Goal: Task Accomplishment & Management: Manage account settings

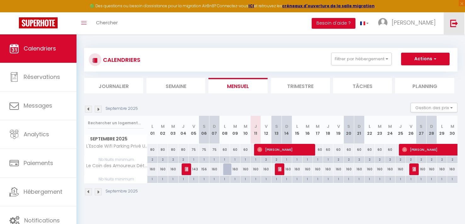
click at [453, 26] on img at bounding box center [454, 23] width 8 height 8
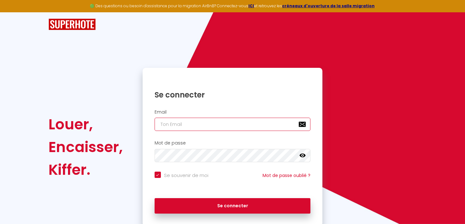
click at [189, 121] on input "email" at bounding box center [233, 123] width 156 height 13
paste input "[EMAIL_ADDRESS][DOMAIN_NAME]"
type input "[EMAIL_ADDRESS][DOMAIN_NAME]"
checkbox input "true"
type input "[EMAIL_ADDRESS][DOMAIN_NAME]"
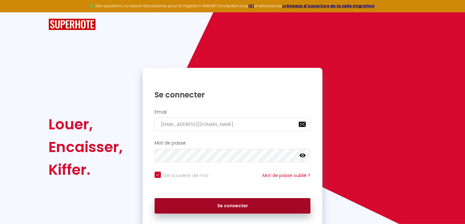
click at [183, 207] on button "Se connecter" at bounding box center [233, 206] width 156 height 16
checkbox input "true"
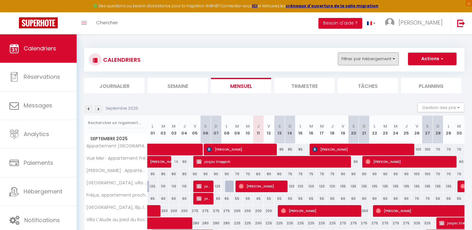
click at [348, 62] on button "Filtrer par hébergement" at bounding box center [368, 59] width 60 height 13
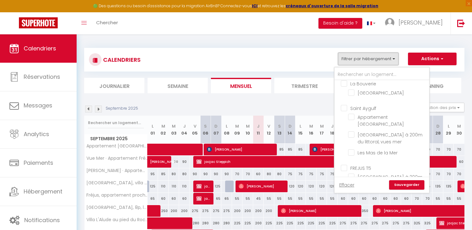
scroll to position [180, 0]
click at [349, 185] on link "Effacer" at bounding box center [346, 184] width 15 height 7
checkbox input "false"
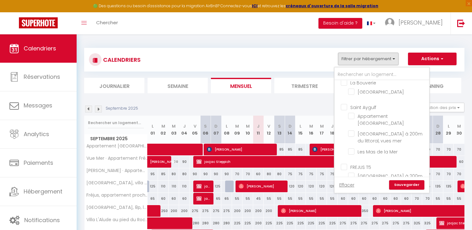
checkbox input "false"
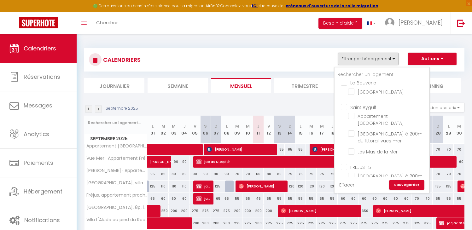
checkbox input "false"
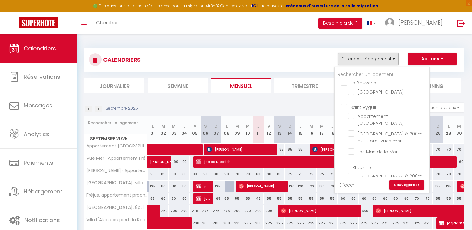
checkbox input "false"
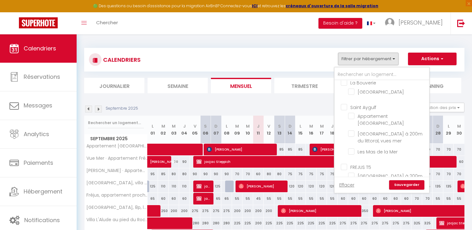
checkbox input "false"
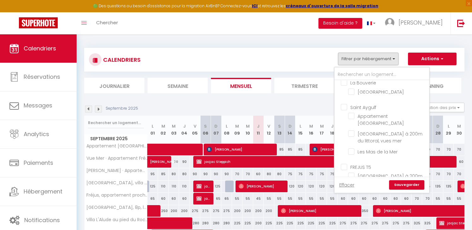
checkbox input "false"
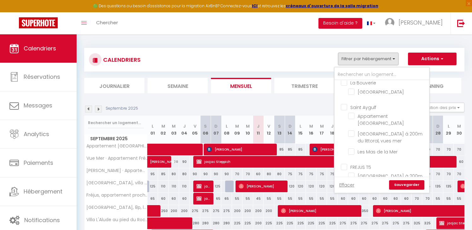
checkbox input "false"
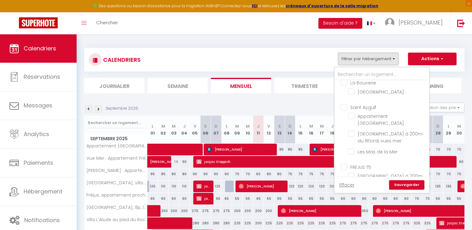
checkbox input "false"
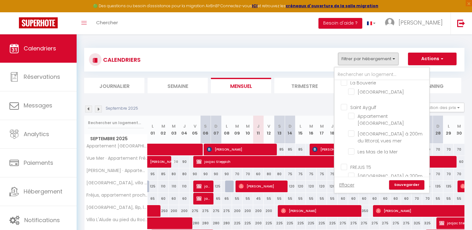
checkbox input "false"
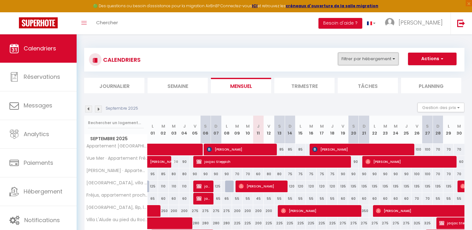
click at [383, 63] on button "Filtrer par hébergement" at bounding box center [368, 59] width 60 height 13
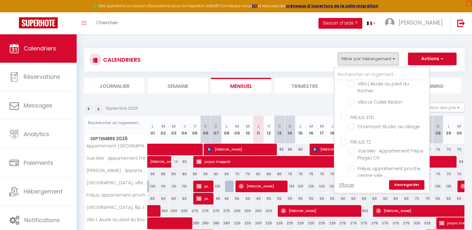
scroll to position [312, 0]
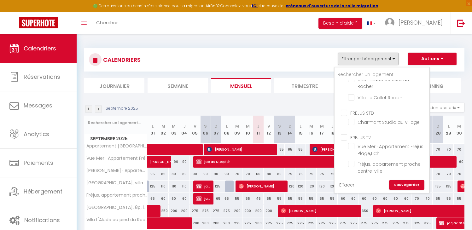
click at [343, 112] on input "FREJUS STD" at bounding box center [388, 112] width 94 height 6
checkbox input "true"
checkbox input "false"
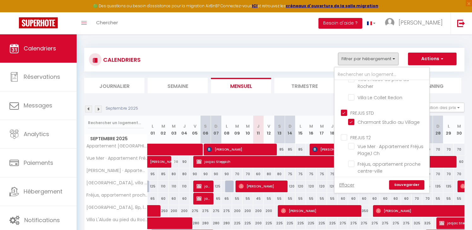
checkbox input "false"
checkbox input "true"
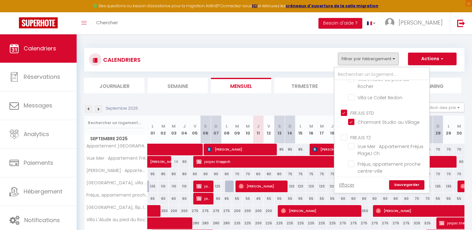
checkbox input "false"
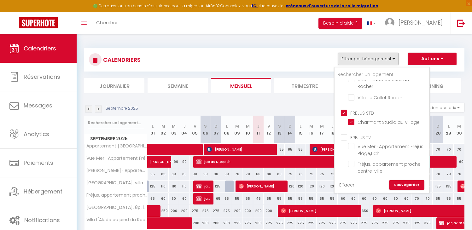
checkbox input "false"
checkbox input "true"
checkbox input "false"
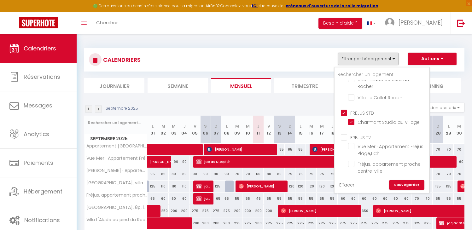
checkbox input "false"
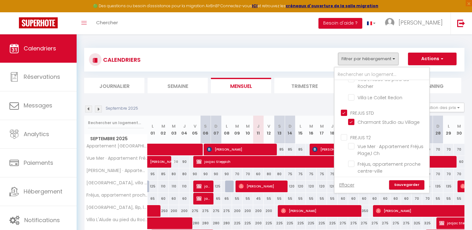
checkbox input "false"
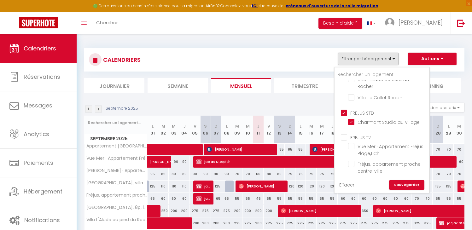
checkbox input "false"
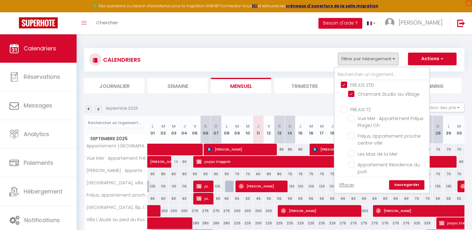
scroll to position [333, 0]
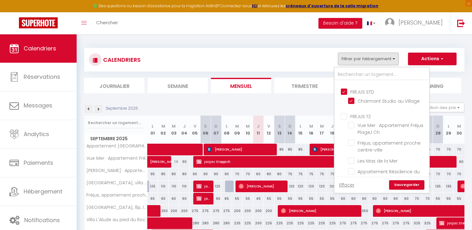
click at [344, 88] on input "FREJUS STD" at bounding box center [388, 91] width 94 height 6
checkbox input "false"
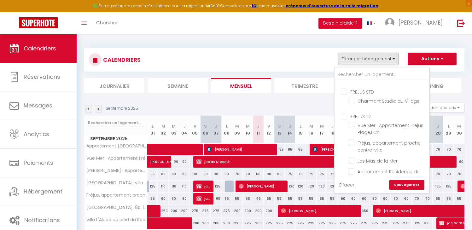
checkbox input "false"
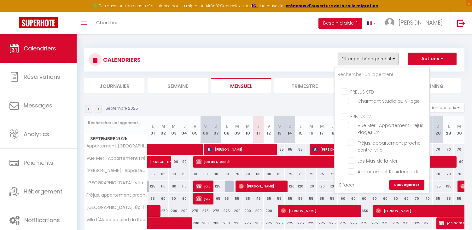
checkbox input "false"
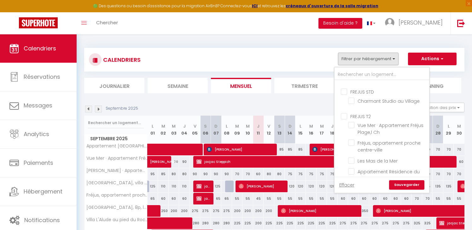
checkbox input "false"
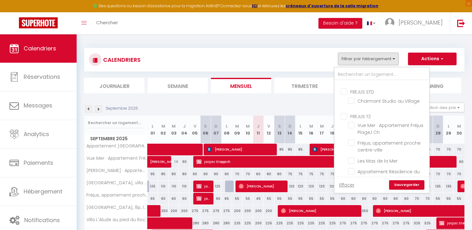
checkbox input "false"
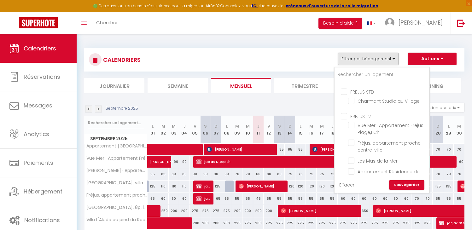
checkbox input "false"
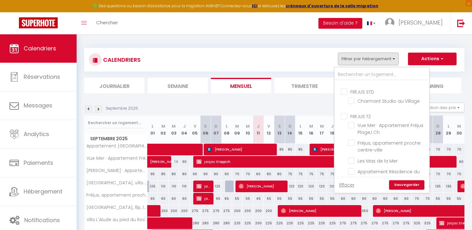
checkbox input "false"
click at [345, 77] on input "text" at bounding box center [381, 74] width 94 height 11
type input "c"
checkbox input "false"
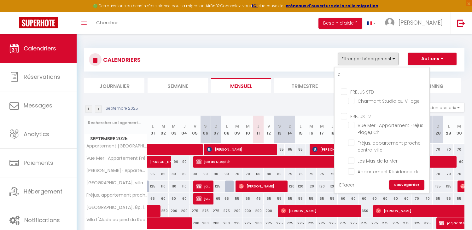
checkbox input "false"
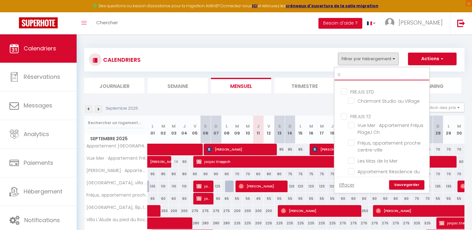
checkbox input "false"
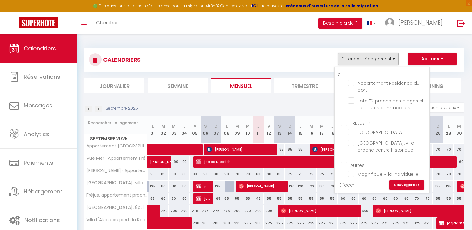
type input "ch"
checkbox input "false"
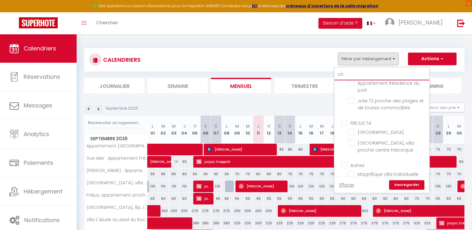
checkbox input "false"
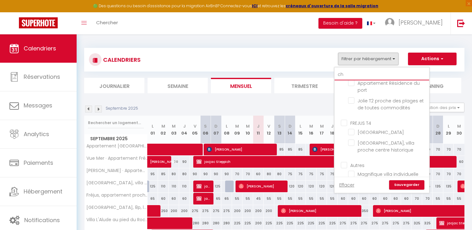
checkbox input "false"
type input "cha"
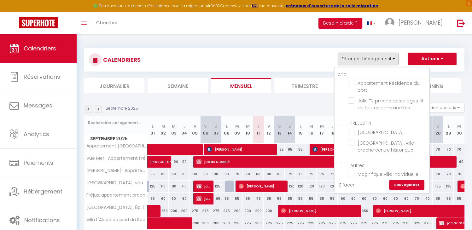
checkbox input "false"
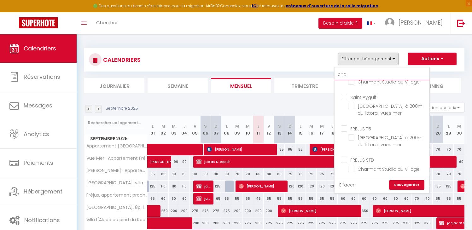
type input "char"
checkbox input "false"
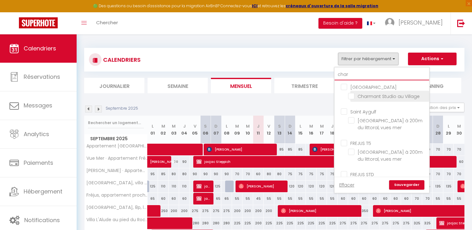
type input "char"
click at [352, 95] on input "Charmant Studio au Village" at bounding box center [387, 96] width 79 height 6
checkbox input "true"
checkbox input "false"
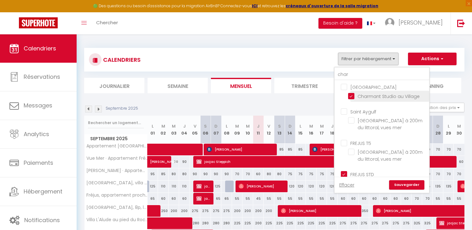
checkbox input "true"
click at [354, 74] on input "char" at bounding box center [381, 74] width 94 height 11
type input "cha"
checkbox input "false"
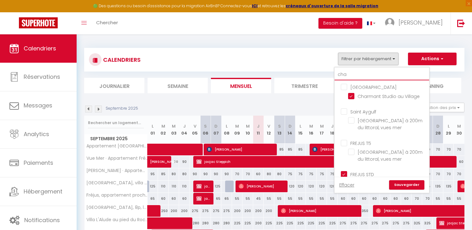
checkbox input "false"
type input "ch"
checkbox input "false"
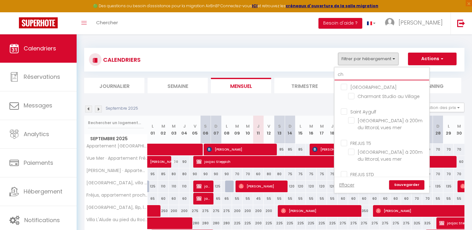
checkbox input "false"
type input "c"
checkbox input "false"
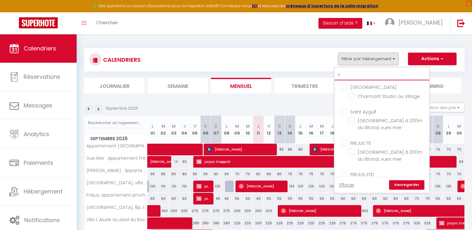
checkbox input "false"
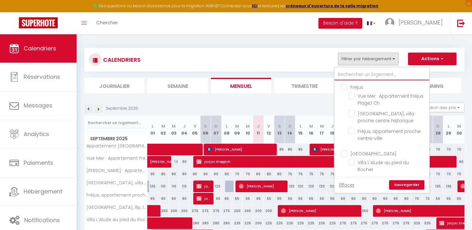
checkbox input "false"
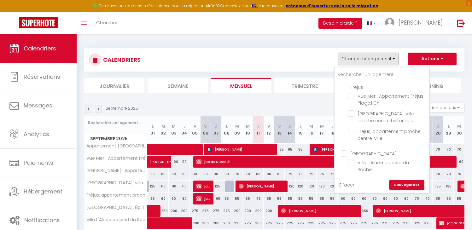
checkbox input "false"
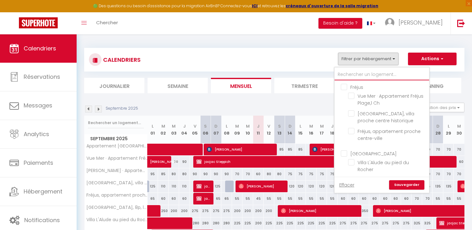
checkbox input "true"
checkbox input "false"
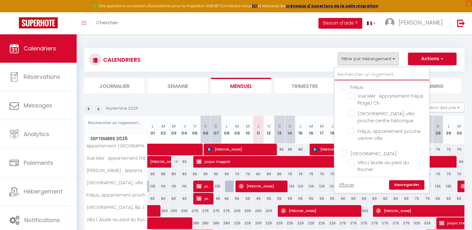
checkbox input "false"
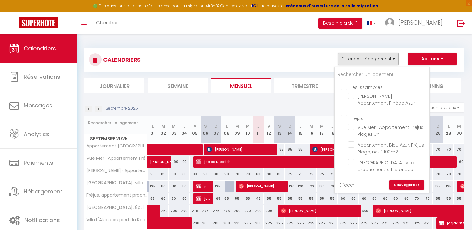
type input "c"
checkbox input "false"
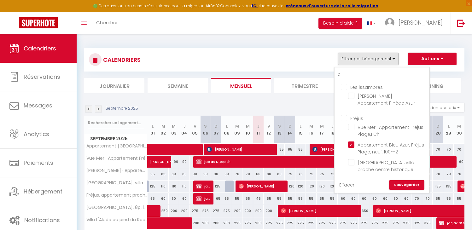
checkbox input "false"
checkbox input "true"
checkbox input "false"
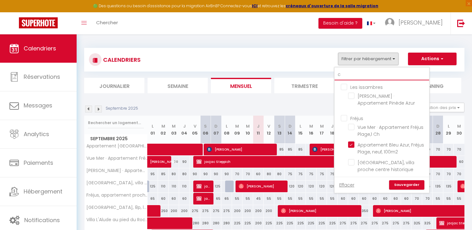
checkbox input "false"
checkbox input "true"
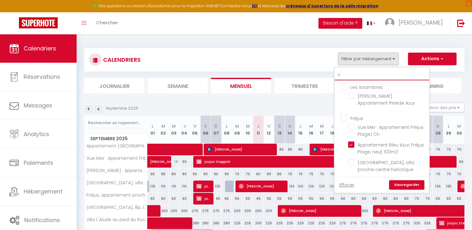
checkbox input "false"
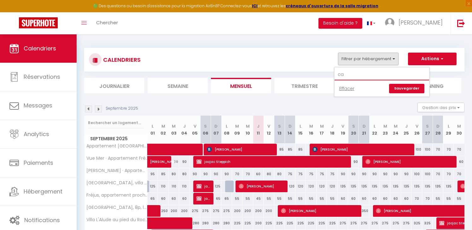
type input "c"
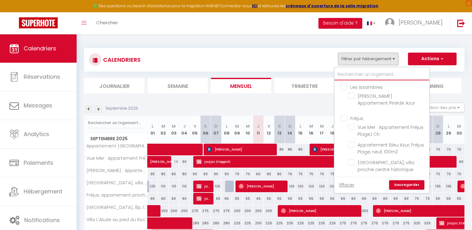
type input "a"
checkbox input "false"
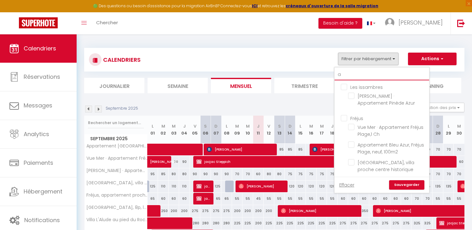
checkbox input "false"
click at [408, 187] on link "Sauvegarder" at bounding box center [406, 184] width 35 height 9
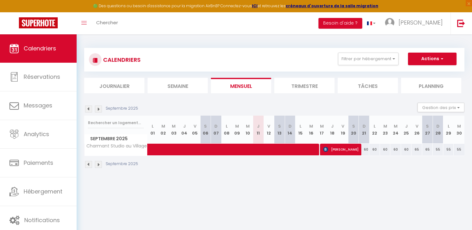
click at [317, 88] on li "Trimestre" at bounding box center [304, 85] width 60 height 15
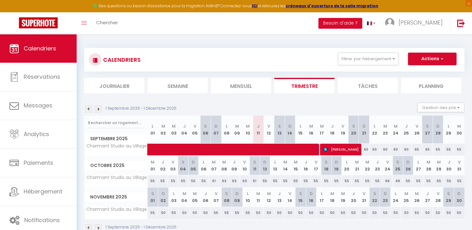
scroll to position [34, 0]
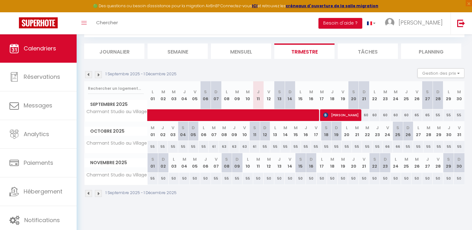
click at [98, 75] on img at bounding box center [98, 74] width 7 height 7
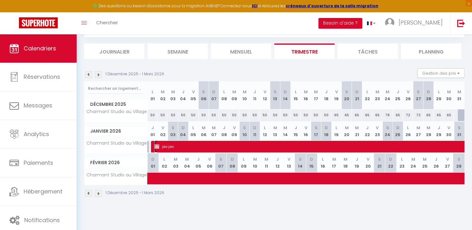
click at [157, 146] on img at bounding box center [156, 146] width 5 height 5
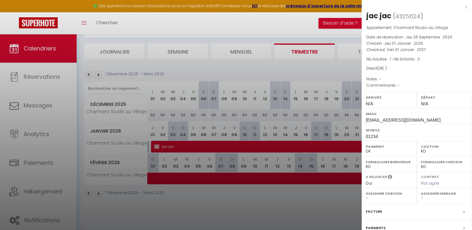
click at [375, 210] on label "Facture" at bounding box center [373, 211] width 16 height 7
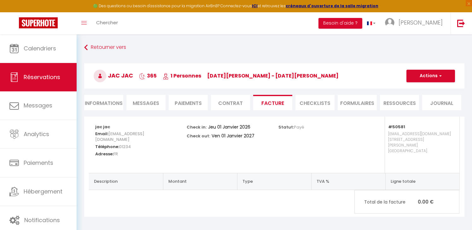
click at [102, 100] on li "Informations" at bounding box center [103, 102] width 39 height 15
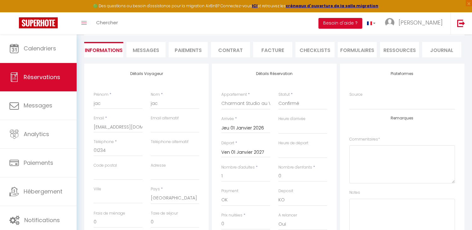
scroll to position [54, 0]
click at [232, 125] on input "Jeu 01 Janvier 2026" at bounding box center [245, 127] width 49 height 8
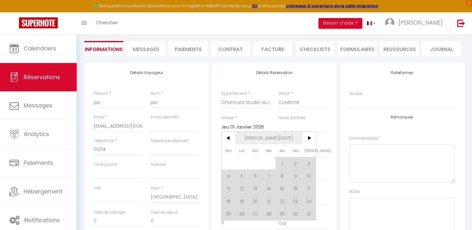
click at [270, 137] on span "Jan 2026" at bounding box center [268, 138] width 67 height 13
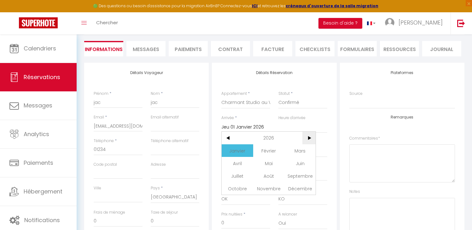
click at [305, 139] on span ">" at bounding box center [309, 138] width 14 height 13
click at [236, 148] on span "Janvier" at bounding box center [236, 150] width 31 height 13
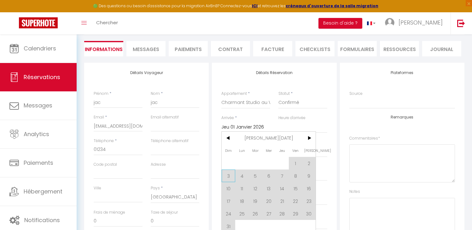
click at [228, 177] on span "3" at bounding box center [228, 175] width 14 height 13
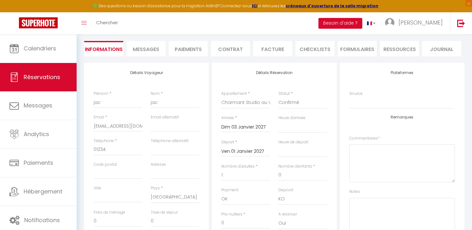
click at [257, 153] on input "Ven 01 Janvier 2027" at bounding box center [245, 151] width 49 height 8
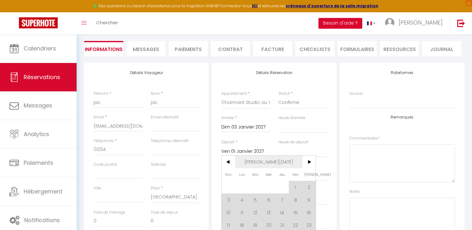
click at [268, 163] on span "Jan 2027" at bounding box center [268, 162] width 67 height 13
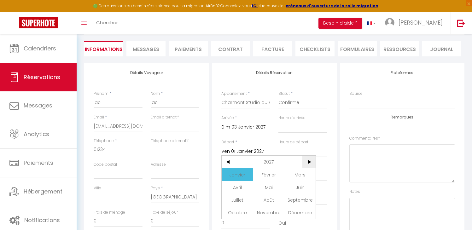
click at [304, 164] on span ">" at bounding box center [309, 162] width 14 height 13
click at [312, 162] on span ">" at bounding box center [309, 162] width 14 height 13
click at [232, 162] on span "<" at bounding box center [228, 162] width 14 height 13
click at [233, 175] on span "Janvier" at bounding box center [236, 174] width 31 height 13
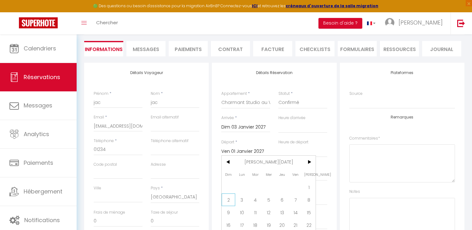
click at [226, 201] on span "2" at bounding box center [228, 199] width 14 height 13
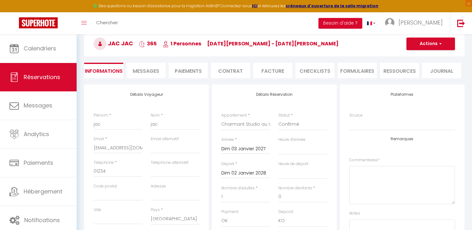
scroll to position [0, 0]
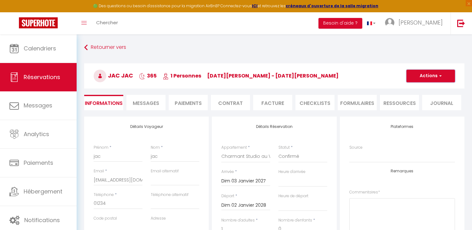
drag, startPoint x: 436, startPoint y: 72, endPoint x: 433, endPoint y: 77, distance: 6.1
click at [436, 73] on button "Actions" at bounding box center [430, 76] width 49 height 13
click at [419, 88] on link "Enregistrer" at bounding box center [424, 90] width 50 height 8
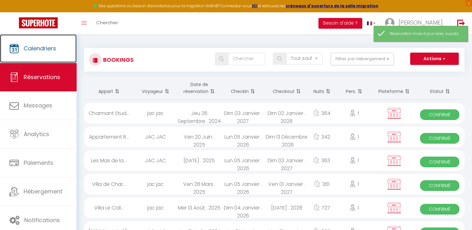
click at [52, 43] on link "Calendriers" at bounding box center [38, 48] width 77 height 28
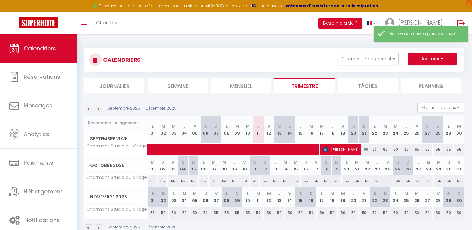
click at [97, 110] on img at bounding box center [98, 109] width 7 height 7
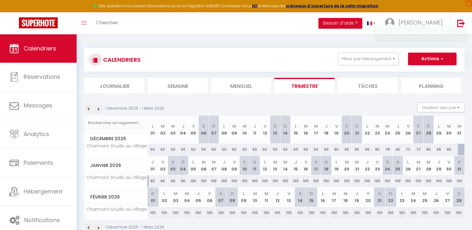
click at [153, 180] on div "65" at bounding box center [152, 181] width 10 height 12
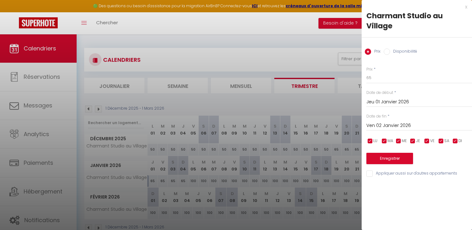
click at [409, 52] on label "Disponibilité" at bounding box center [403, 52] width 27 height 7
click at [390, 52] on input "Disponibilité" at bounding box center [386, 52] width 6 height 6
click at [388, 127] on input "Ven 02 Janvier 2026" at bounding box center [419, 126] width 106 height 8
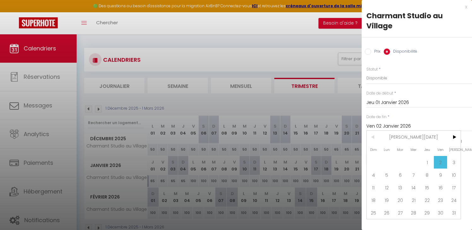
drag, startPoint x: 404, startPoint y: 134, endPoint x: 418, endPoint y: 134, distance: 13.9
click at [404, 134] on span "Jan 2026" at bounding box center [413, 137] width 67 height 13
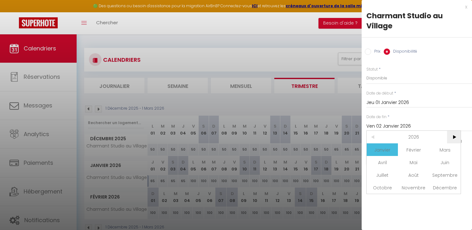
click at [458, 139] on span ">" at bounding box center [454, 137] width 14 height 13
click at [388, 150] on span "Janvier" at bounding box center [381, 149] width 31 height 13
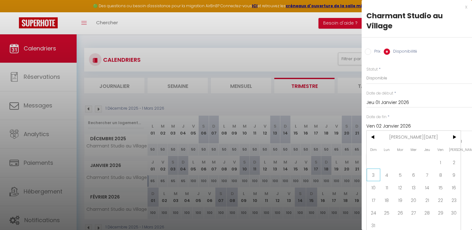
click at [372, 180] on span "3" at bounding box center [373, 175] width 14 height 13
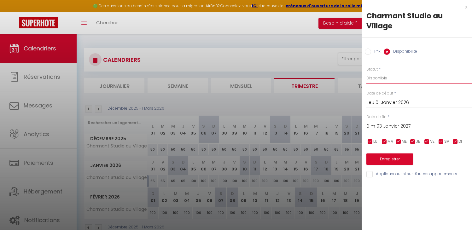
click at [389, 83] on select "Disponible Indisponible" at bounding box center [419, 78] width 106 height 12
click at [366, 72] on select "Disponible Indisponible" at bounding box center [419, 78] width 106 height 12
click at [381, 158] on button "Enregistrer" at bounding box center [389, 158] width 47 height 11
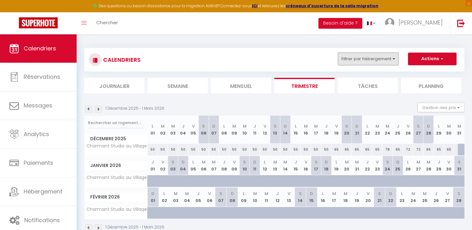
click at [365, 59] on button "Filtrer par hébergement" at bounding box center [368, 59] width 60 height 13
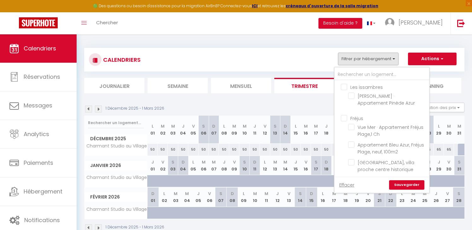
click at [257, 95] on div "CALENDRIERS Filtrer par hébergement Les issambres Olivier · Appartement Pinède …" at bounding box center [274, 140] width 380 height 196
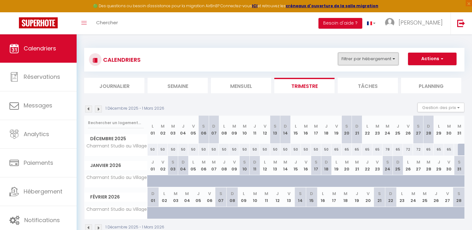
click at [365, 58] on button "Filtrer par hébergement" at bounding box center [368, 59] width 60 height 13
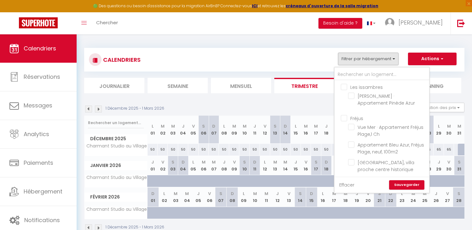
click at [346, 185] on link "Effacer" at bounding box center [346, 184] width 15 height 7
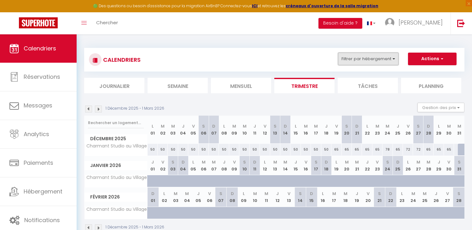
click at [356, 59] on button "Filtrer par hébergement" at bounding box center [368, 59] width 60 height 13
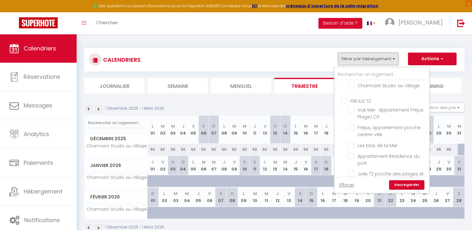
scroll to position [347, 0]
drag, startPoint x: 346, startPoint y: 99, endPoint x: 347, endPoint y: 106, distance: 6.9
click at [345, 99] on input "FREJUS T2" at bounding box center [388, 101] width 94 height 6
click at [404, 183] on link "Sauvegarder" at bounding box center [406, 184] width 35 height 9
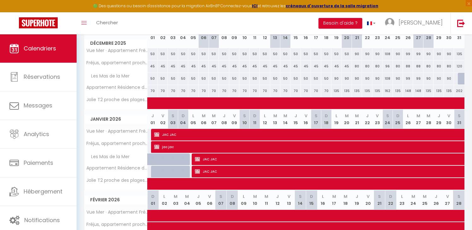
scroll to position [96, 0]
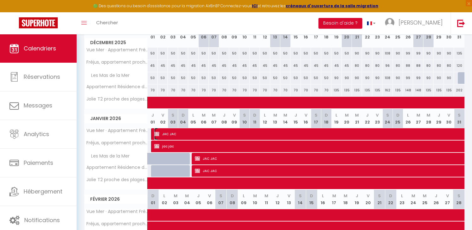
click at [156, 134] on img at bounding box center [156, 133] width 5 height 5
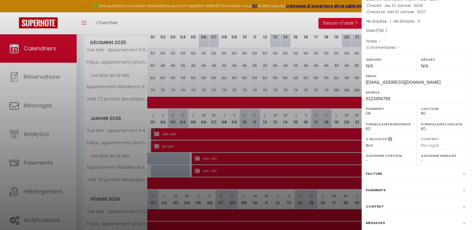
scroll to position [50, 0]
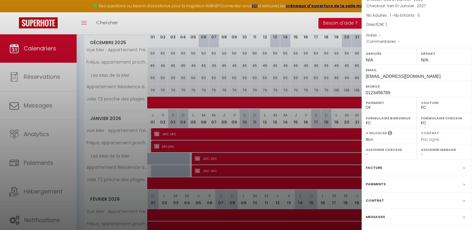
click at [375, 167] on label "Facture" at bounding box center [373, 167] width 16 height 7
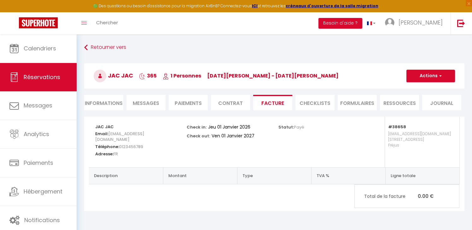
click at [102, 104] on li "Informations" at bounding box center [103, 102] width 39 height 15
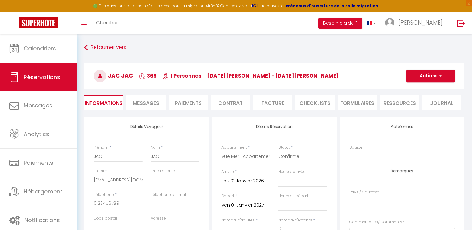
click at [253, 181] on input "Jeu 01 Janvier 2026" at bounding box center [245, 181] width 49 height 8
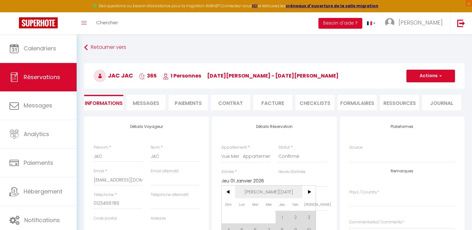
click at [273, 189] on span "Jan 2026" at bounding box center [268, 192] width 67 height 13
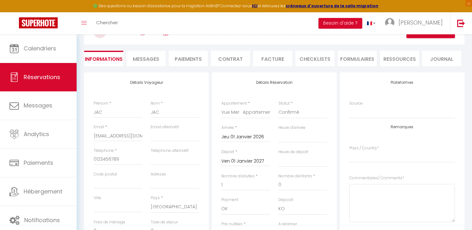
scroll to position [69, 0]
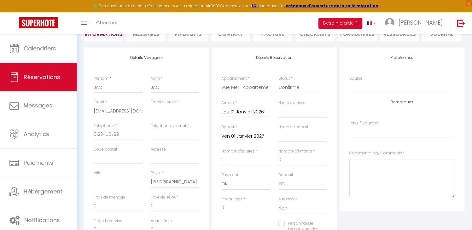
click at [242, 112] on input "Jeu 01 Janvier 2026" at bounding box center [245, 112] width 49 height 8
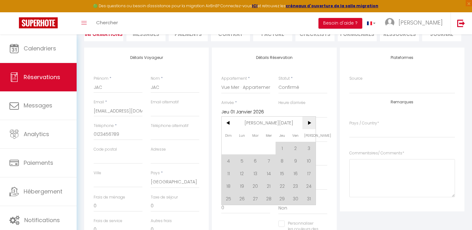
click at [305, 119] on span ">" at bounding box center [309, 123] width 14 height 13
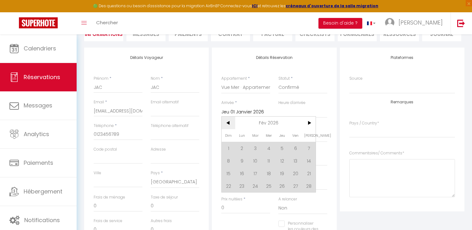
click at [231, 120] on span "<" at bounding box center [228, 123] width 14 height 13
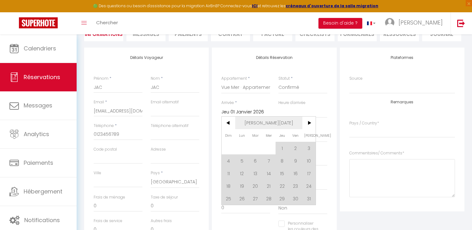
click at [266, 122] on span "Jan 2026" at bounding box center [268, 123] width 67 height 13
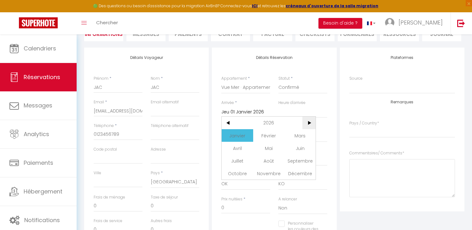
click at [309, 123] on span ">" at bounding box center [309, 123] width 14 height 13
click at [244, 136] on span "Janvier" at bounding box center [236, 135] width 31 height 13
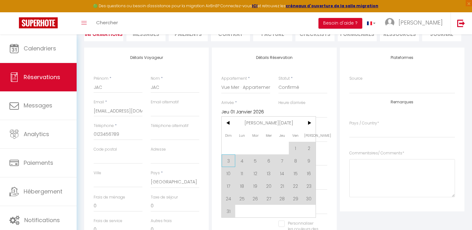
click at [228, 160] on span "3" at bounding box center [228, 160] width 14 height 13
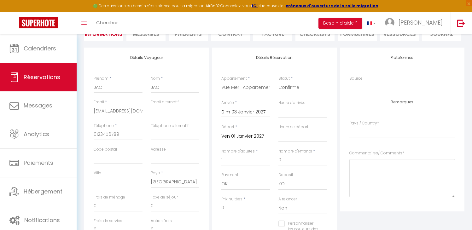
click at [249, 136] on input "Ven 01 Janvier 2027" at bounding box center [245, 136] width 49 height 8
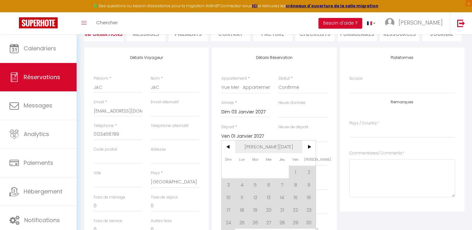
click at [267, 146] on span "Jan 2027" at bounding box center [268, 146] width 67 height 13
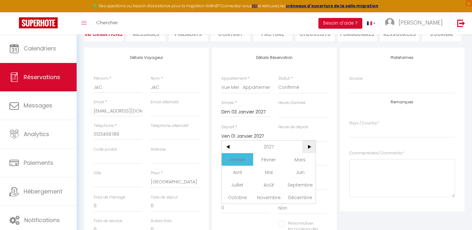
click at [311, 147] on span ">" at bounding box center [309, 146] width 14 height 13
click at [245, 163] on span "Janvier" at bounding box center [236, 159] width 31 height 13
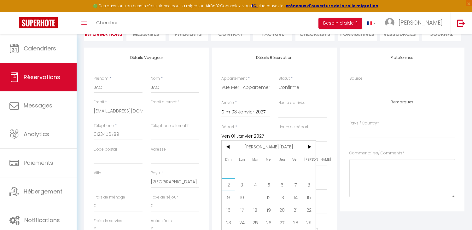
click at [226, 184] on span "2" at bounding box center [228, 184] width 14 height 13
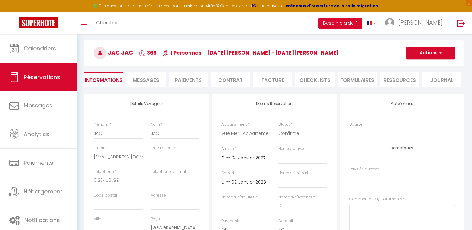
scroll to position [0, 0]
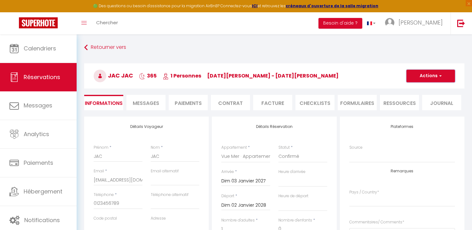
click at [430, 74] on button "Actions" at bounding box center [430, 76] width 49 height 13
click at [421, 88] on link "Enregistrer" at bounding box center [424, 90] width 50 height 8
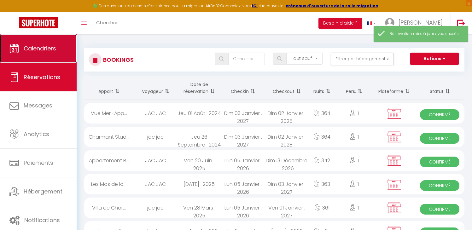
click at [44, 51] on span "Calendriers" at bounding box center [40, 48] width 32 height 8
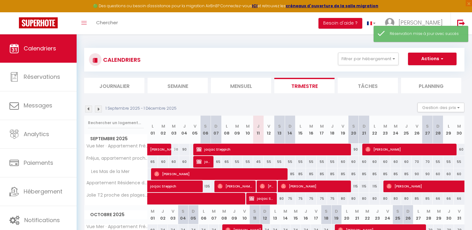
click at [99, 110] on img at bounding box center [98, 109] width 7 height 7
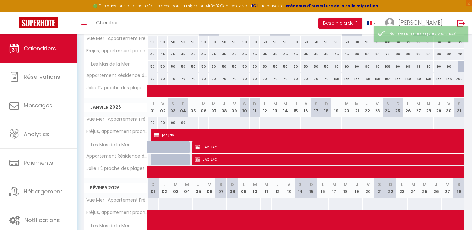
scroll to position [163, 0]
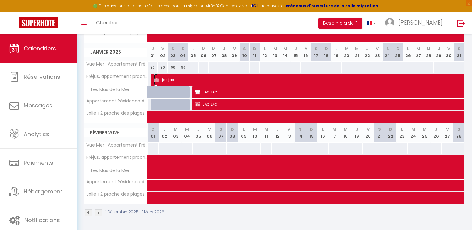
click at [155, 79] on img at bounding box center [156, 79] width 5 height 5
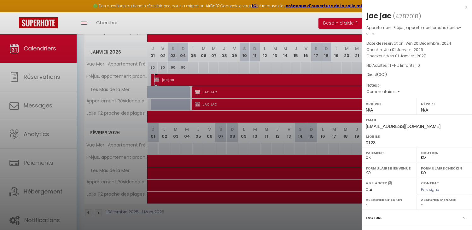
scroll to position [70, 0]
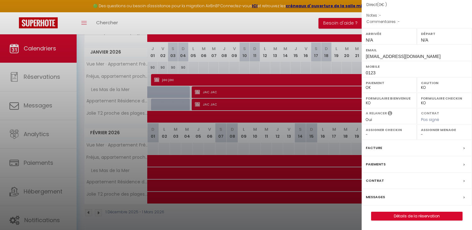
click at [379, 147] on label "Facture" at bounding box center [373, 148] width 16 height 7
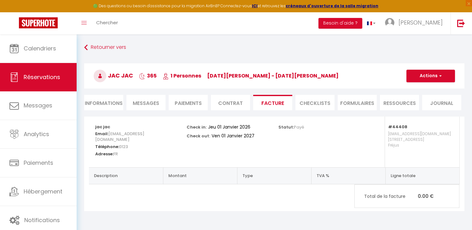
click at [114, 103] on li "Informations" at bounding box center [103, 102] width 39 height 15
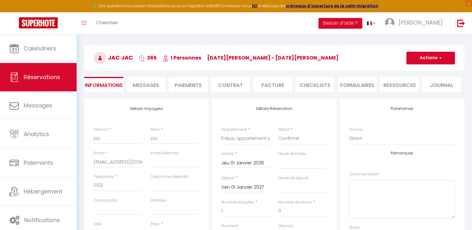
scroll to position [21, 0]
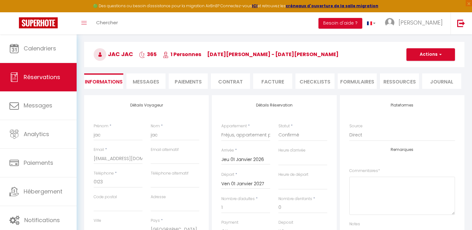
click at [237, 159] on input "Jeu 01 Janvier 2026" at bounding box center [245, 160] width 49 height 8
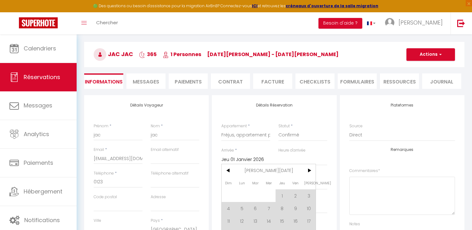
click at [262, 170] on span "Jan 2026" at bounding box center [268, 170] width 67 height 13
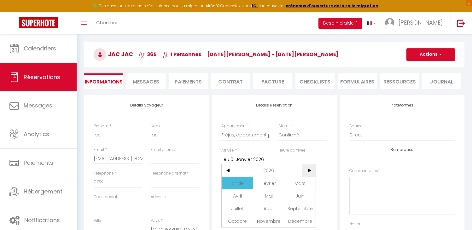
click at [307, 171] on span ">" at bounding box center [309, 170] width 14 height 13
click at [235, 181] on span "Janvier" at bounding box center [236, 183] width 31 height 13
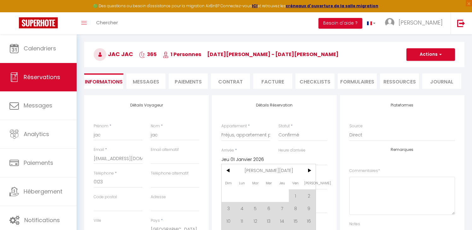
drag, startPoint x: 233, startPoint y: 208, endPoint x: 233, endPoint y: 167, distance: 40.3
click at [233, 208] on span "3" at bounding box center [228, 208] width 14 height 13
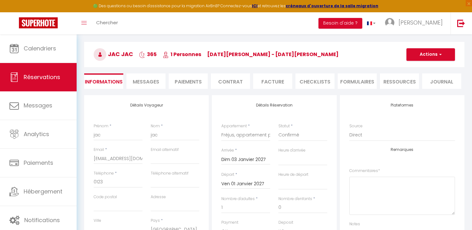
click at [243, 186] on input "Ven 01 Janvier 2027" at bounding box center [245, 184] width 49 height 8
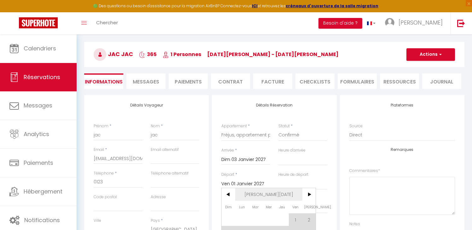
click at [274, 193] on span "Jan 2027" at bounding box center [268, 194] width 67 height 13
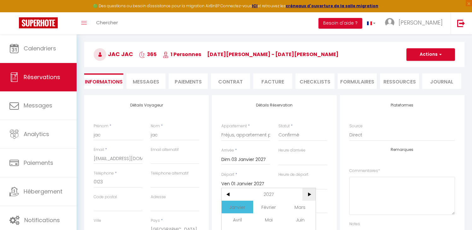
click at [307, 194] on span ">" at bounding box center [309, 194] width 14 height 13
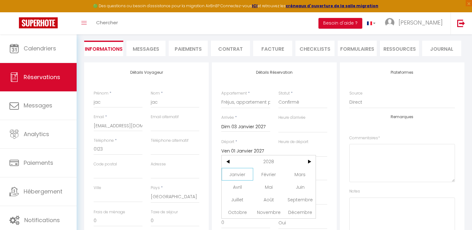
scroll to position [54, 0]
click at [240, 178] on span "Janvier" at bounding box center [236, 174] width 31 height 13
click at [230, 198] on span "2" at bounding box center [228, 199] width 14 height 13
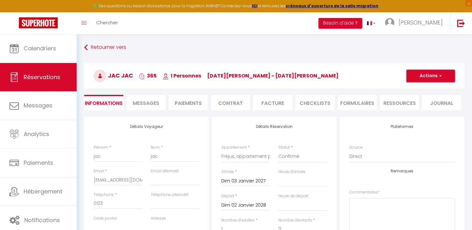
click at [430, 73] on button "Actions" at bounding box center [430, 76] width 49 height 13
click at [410, 89] on link "Enregistrer" at bounding box center [424, 90] width 50 height 8
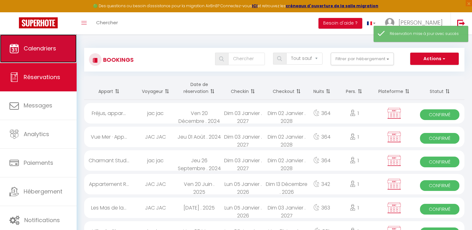
click at [48, 50] on span "Calendriers" at bounding box center [40, 48] width 32 height 8
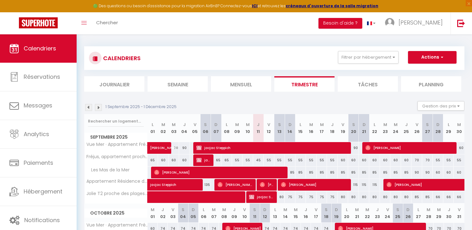
scroll to position [3, 0]
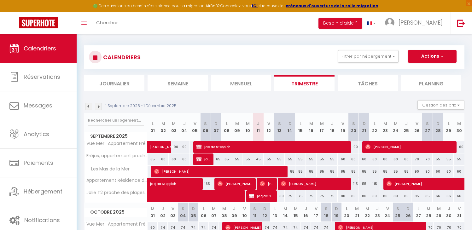
click at [101, 107] on div "1 Septembre 2025 - 1 Décembre 2025" at bounding box center [131, 106] width 94 height 7
click at [97, 108] on img at bounding box center [98, 106] width 7 height 7
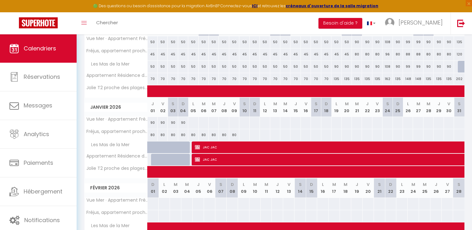
scroll to position [163, 0]
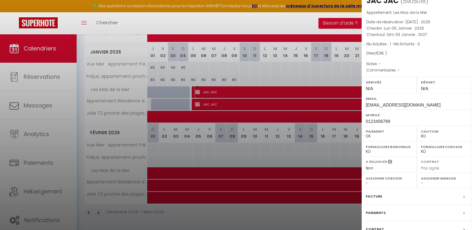
scroll to position [64, 0]
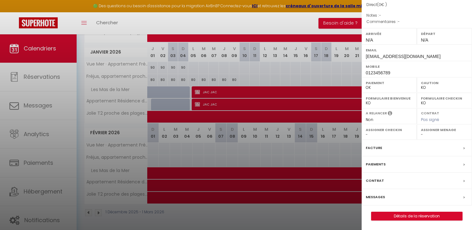
click at [378, 147] on label "Facture" at bounding box center [373, 148] width 16 height 7
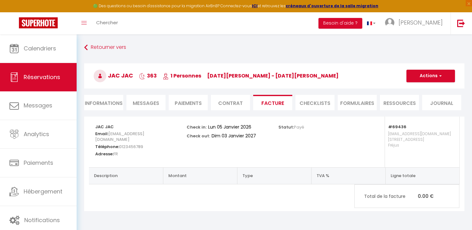
click at [94, 105] on li "Informations" at bounding box center [103, 102] width 39 height 15
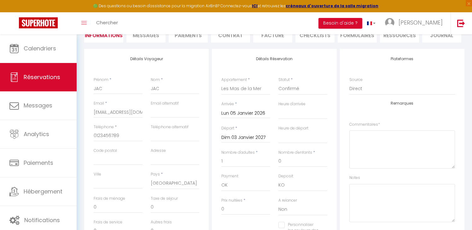
scroll to position [74, 0]
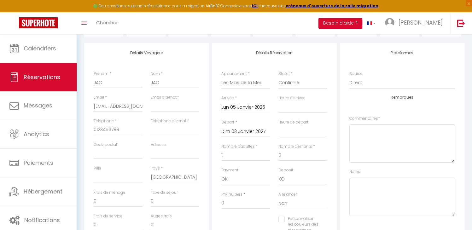
click at [252, 106] on input "Lun 05 Janvier 2026" at bounding box center [245, 107] width 49 height 8
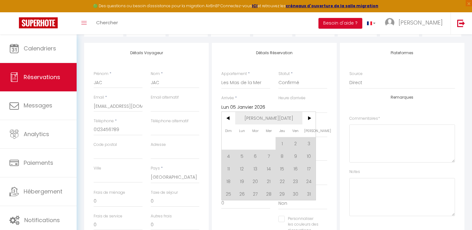
click at [262, 118] on span "Jan 2026" at bounding box center [268, 118] width 67 height 13
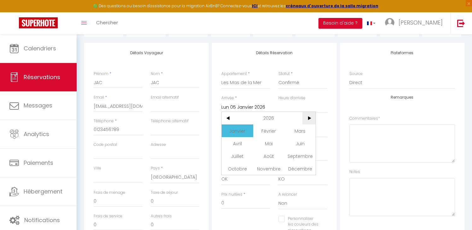
click at [309, 120] on span ">" at bounding box center [309, 118] width 14 height 13
click at [233, 134] on span "Janvier" at bounding box center [236, 130] width 31 height 13
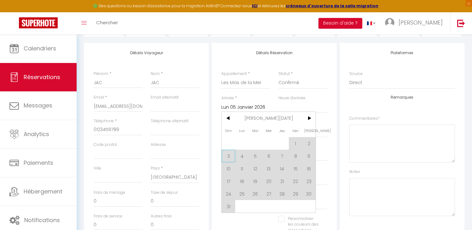
click at [227, 157] on span "3" at bounding box center [228, 156] width 14 height 13
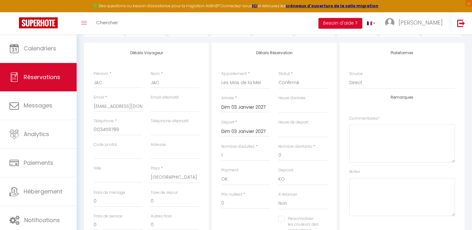
click at [243, 132] on input "Dim 03 Janvier 2027" at bounding box center [245, 132] width 49 height 8
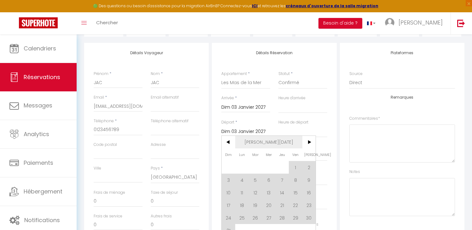
click at [269, 140] on span "Jan 2027" at bounding box center [268, 142] width 67 height 13
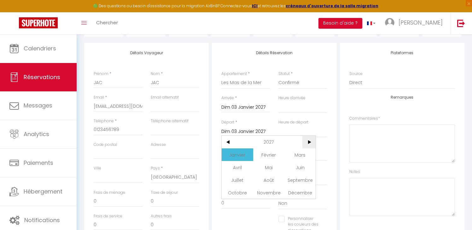
click at [306, 139] on span ">" at bounding box center [309, 142] width 14 height 13
click at [233, 151] on span "Janvier" at bounding box center [236, 154] width 31 height 13
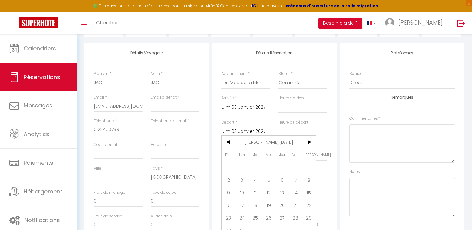
click at [232, 180] on span "2" at bounding box center [228, 180] width 14 height 13
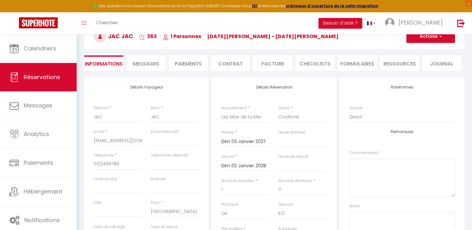
scroll to position [0, 0]
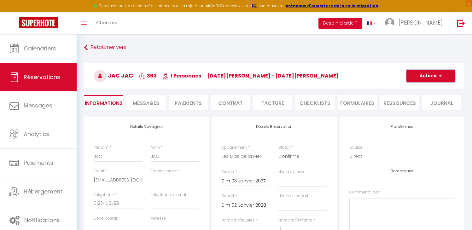
click at [426, 72] on button "Actions" at bounding box center [430, 76] width 49 height 13
click at [410, 90] on link "Enregistrer" at bounding box center [424, 90] width 50 height 8
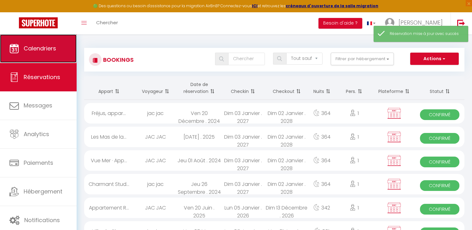
click at [48, 50] on span "Calendriers" at bounding box center [40, 48] width 32 height 8
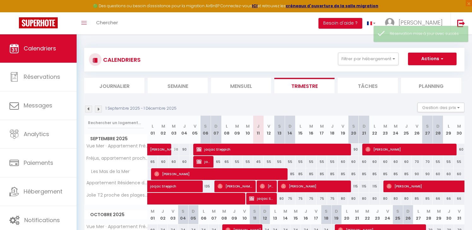
click at [97, 110] on img at bounding box center [98, 109] width 7 height 7
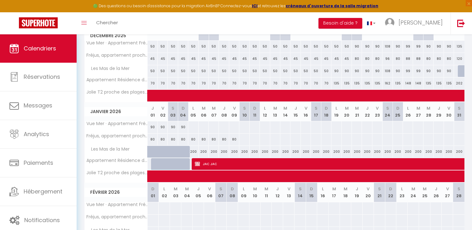
scroll to position [104, 0]
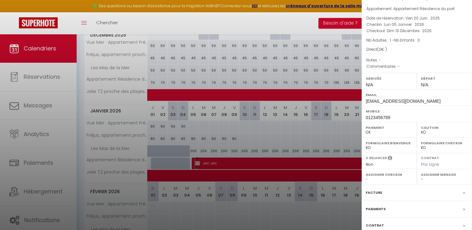
scroll to position [64, 0]
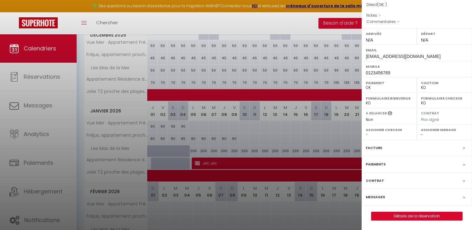
click at [376, 149] on label "Facture" at bounding box center [373, 148] width 16 height 7
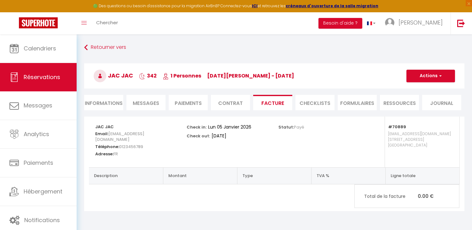
click at [102, 106] on li "Informations" at bounding box center [103, 102] width 39 height 15
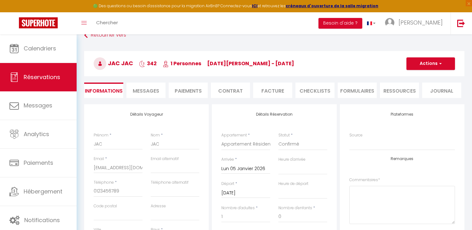
scroll to position [22, 0]
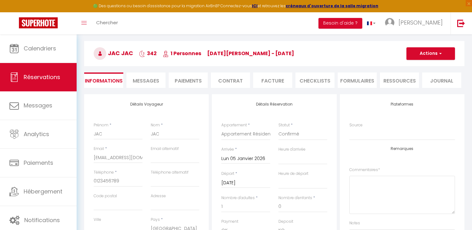
click at [242, 157] on input "Lun 05 Janvier 2026" at bounding box center [245, 159] width 49 height 8
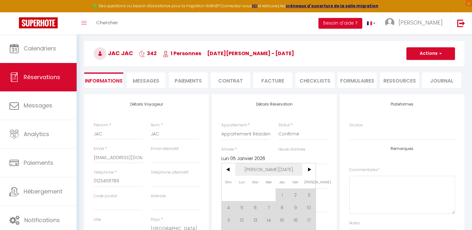
click at [266, 163] on span "Jan 2026" at bounding box center [268, 169] width 67 height 13
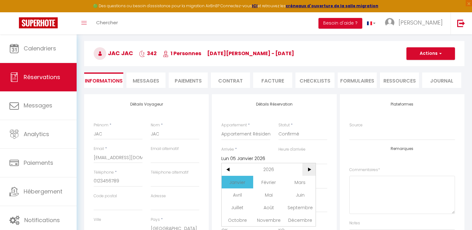
click at [309, 168] on span ">" at bounding box center [309, 169] width 14 height 13
click at [238, 180] on span "Janvier" at bounding box center [236, 182] width 31 height 13
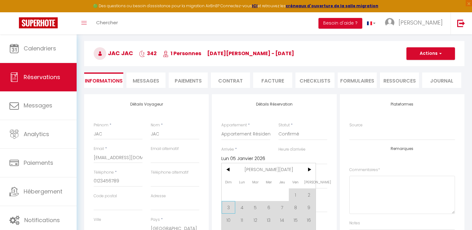
click at [228, 204] on span "3" at bounding box center [228, 207] width 14 height 13
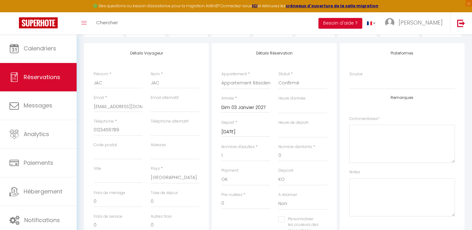
scroll to position [74, 0]
click at [251, 128] on input "Dim 13 Décembre 2026" at bounding box center [245, 132] width 49 height 8
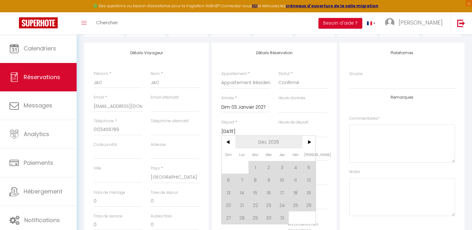
click at [253, 146] on span "Déc 2026" at bounding box center [268, 142] width 67 height 13
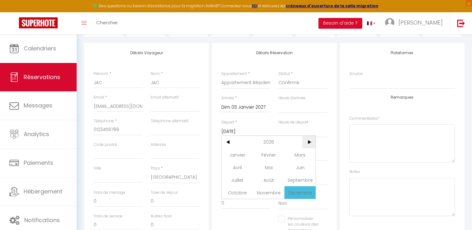
click at [310, 139] on span ">" at bounding box center [309, 142] width 14 height 13
click at [240, 158] on span "Janvier" at bounding box center [236, 154] width 31 height 13
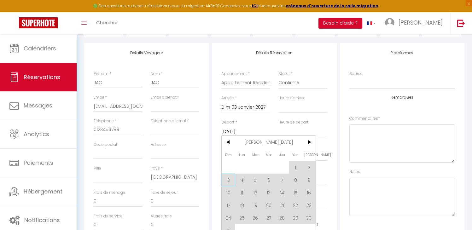
click at [231, 180] on span "3" at bounding box center [228, 180] width 14 height 13
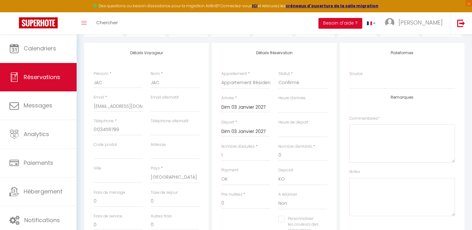
click at [247, 103] on div "Dim 03 Janvier 2027 < Jan 2027 > Dim Lun Mar Mer Jeu Ven Sam 1 2 3 4 5 6 7 8 9 …" at bounding box center [245, 106] width 49 height 11
click at [258, 132] on input "Dim 03 Janvier 2027" at bounding box center [245, 132] width 49 height 8
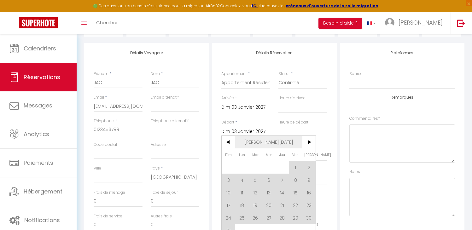
click at [260, 143] on span "Jan 2027" at bounding box center [268, 142] width 67 height 13
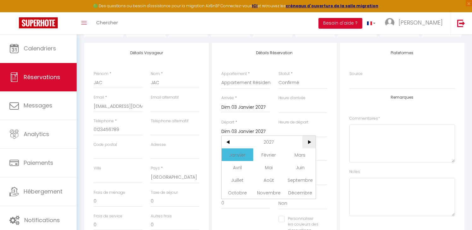
click at [306, 140] on span ">" at bounding box center [309, 142] width 14 height 13
click at [241, 157] on span "Janvier" at bounding box center [236, 154] width 31 height 13
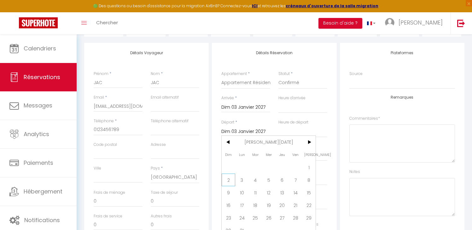
click at [229, 179] on span "2" at bounding box center [228, 180] width 14 height 13
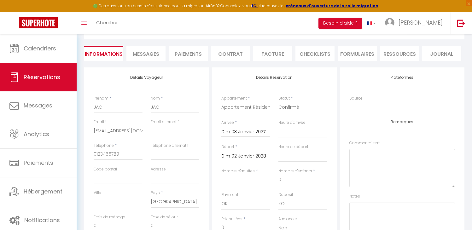
scroll to position [0, 0]
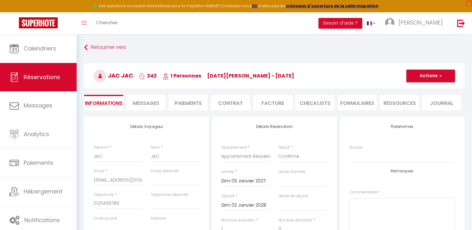
click at [433, 79] on button "Actions" at bounding box center [430, 76] width 49 height 13
click at [412, 86] on link "Enregistrer" at bounding box center [424, 90] width 50 height 8
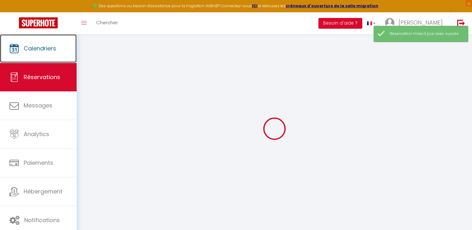
click at [39, 46] on span "Calendriers" at bounding box center [40, 48] width 32 height 8
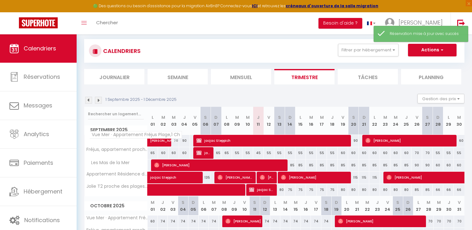
scroll to position [9, 0]
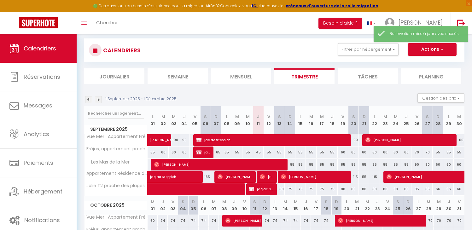
click at [98, 101] on img at bounding box center [98, 99] width 7 height 7
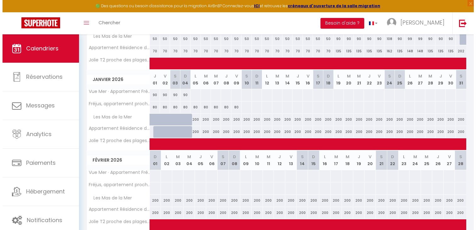
scroll to position [136, 0]
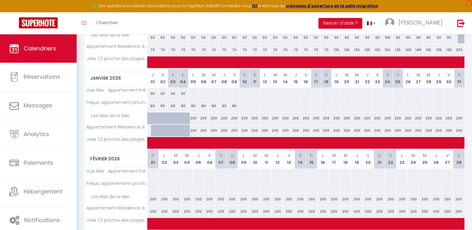
click at [152, 94] on div "90" at bounding box center [152, 94] width 10 height 12
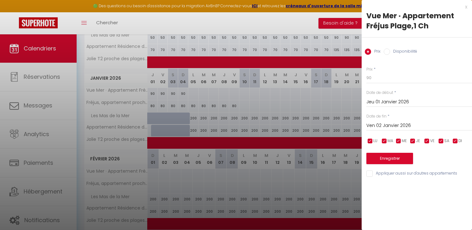
click at [409, 175] on input "Appliquer aussi sur d'autres appartements" at bounding box center [419, 173] width 106 height 6
click at [396, 51] on label "Disponibilité" at bounding box center [403, 52] width 27 height 7
click at [390, 51] on input "Disponibilité" at bounding box center [386, 52] width 6 height 6
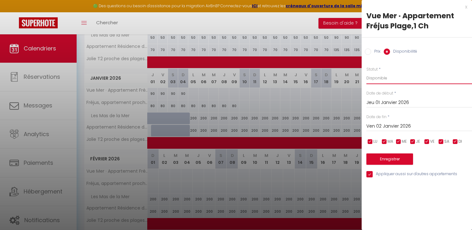
click at [394, 80] on select "Disponible Indisponible" at bounding box center [419, 78] width 106 height 12
click at [366, 72] on select "Disponible Indisponible" at bounding box center [419, 78] width 106 height 12
click at [395, 124] on input "Ven 02 Janvier 2026" at bounding box center [419, 126] width 106 height 8
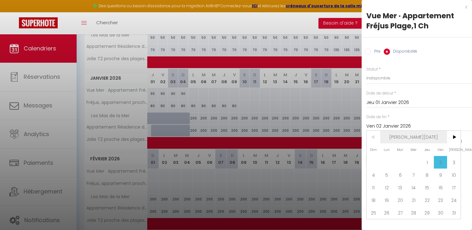
click at [412, 136] on span "Jan 2026" at bounding box center [413, 137] width 67 height 13
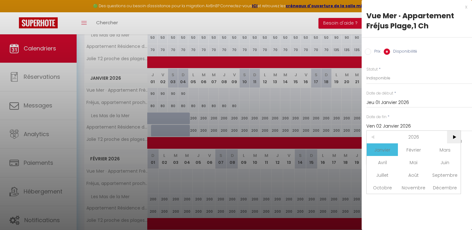
click at [453, 135] on span ">" at bounding box center [454, 137] width 14 height 13
click at [380, 149] on span "Janvier" at bounding box center [381, 149] width 31 height 13
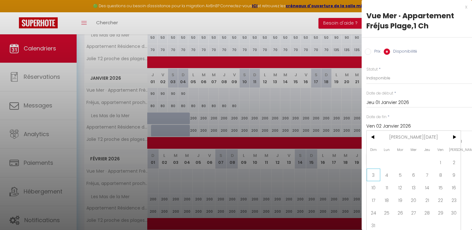
click at [375, 177] on span "3" at bounding box center [373, 175] width 14 height 13
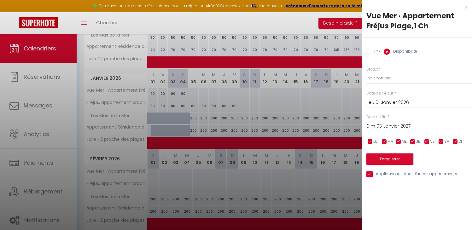
click at [390, 161] on button "Enregistrer" at bounding box center [389, 158] width 47 height 11
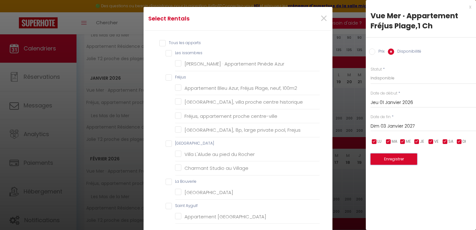
scroll to position [4, 0]
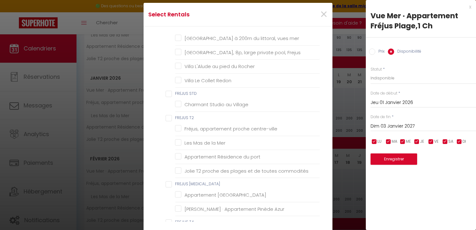
click at [167, 116] on T2 "FREJUS T2" at bounding box center [243, 118] width 154 height 6
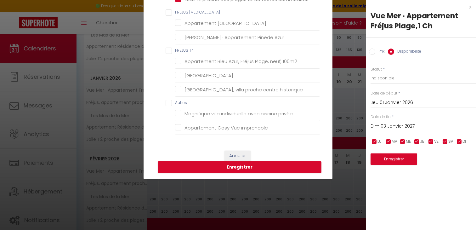
scroll to position [106, 0]
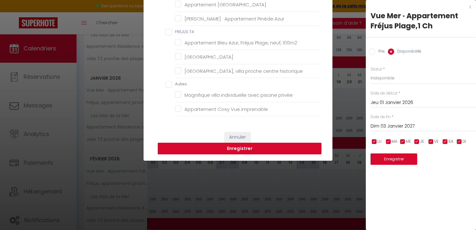
click at [229, 148] on button "Enregistrer" at bounding box center [240, 149] width 164 height 12
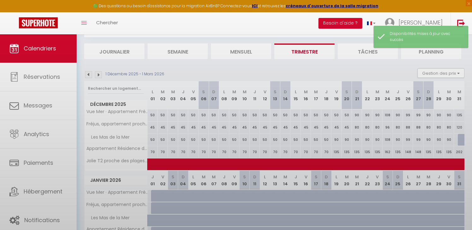
scroll to position [136, 0]
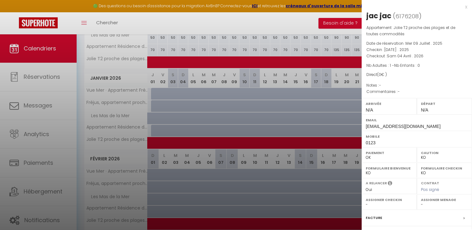
click at [463, 9] on div "x jac jac ( 6176208 ) Appartement : Jolie T2 proche des plages et de toutes com…" at bounding box center [416, 150] width 110 height 300
click at [461, 8] on div "x" at bounding box center [414, 7] width 106 height 8
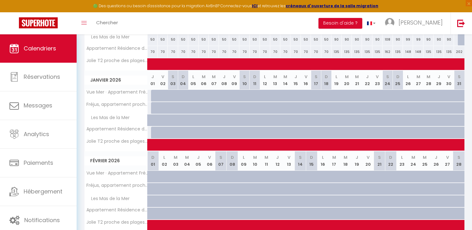
scroll to position [0, 0]
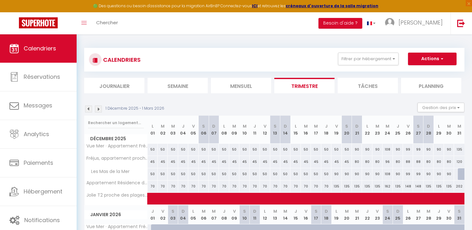
click at [98, 112] on img at bounding box center [98, 109] width 7 height 7
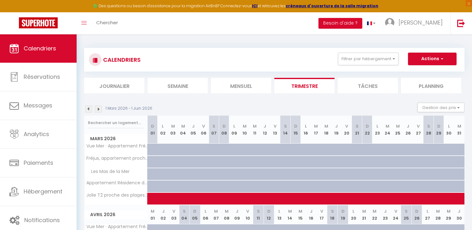
click at [98, 111] on img at bounding box center [98, 109] width 7 height 7
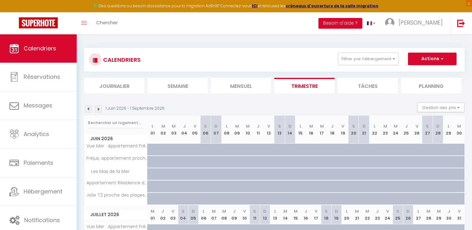
click at [89, 110] on img at bounding box center [88, 109] width 7 height 7
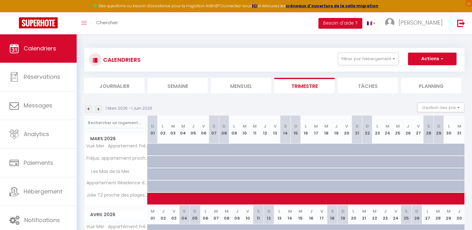
click at [89, 110] on img at bounding box center [88, 109] width 7 height 7
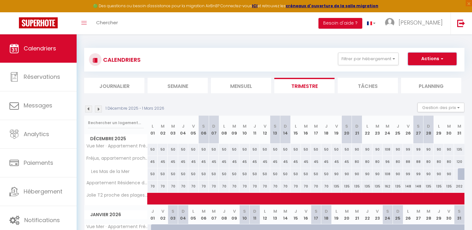
click at [425, 58] on button "Actions" at bounding box center [432, 59] width 49 height 13
click at [421, 71] on link "Nouvelle réservation" at bounding box center [425, 73] width 55 height 9
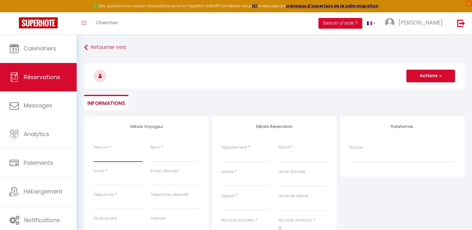
click at [109, 156] on input "Prénom" at bounding box center [118, 156] width 49 height 11
click at [106, 204] on input "Téléphone" at bounding box center [118, 203] width 49 height 11
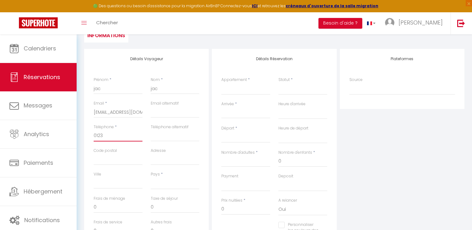
scroll to position [68, 0]
click at [161, 186] on select "France Portugal Afghanistan Albania Algeria American Samoa Andorra Angola Angui…" at bounding box center [175, 183] width 49 height 12
click at [151, 177] on select "France Portugal Afghanistan Albania Algeria American Samoa Andorra Angola Angui…" at bounding box center [175, 183] width 49 height 12
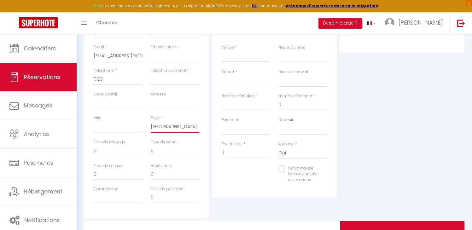
scroll to position [67, 0]
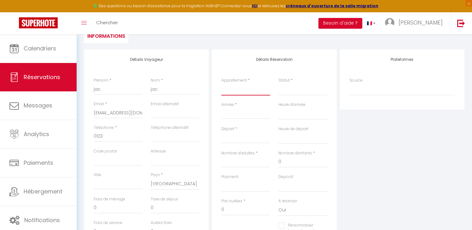
click at [253, 87] on select "Vue Mer · Appartement Fréjus Plage,1 Ch Appartement Bleu Azur, Fréjus Plage, ne…" at bounding box center [245, 89] width 49 height 12
click at [221, 83] on select "Vue Mer · Appartement Fréjus Plage,1 Ch Appartement Bleu Azur, Fréjus Plage, ne…" at bounding box center [245, 89] width 49 height 12
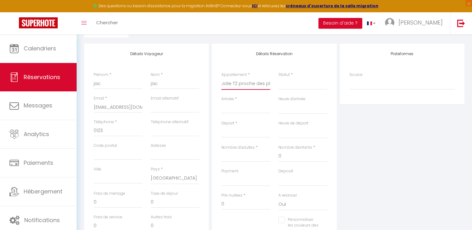
scroll to position [73, 0]
click at [240, 109] on input "Arrivée" at bounding box center [245, 108] width 49 height 8
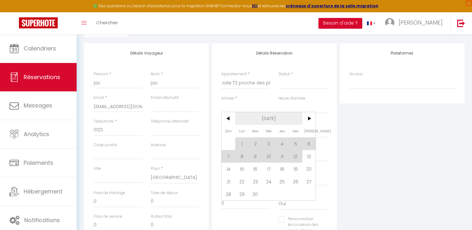
click at [255, 116] on span "[DATE]" at bounding box center [268, 118] width 67 height 13
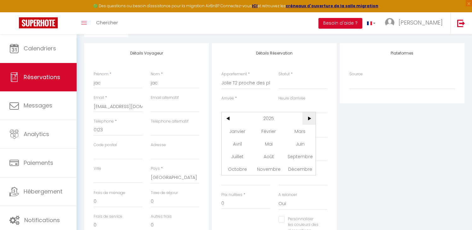
click at [302, 119] on span ">" at bounding box center [309, 118] width 14 height 13
click at [306, 119] on span ">" at bounding box center [309, 118] width 14 height 13
click at [249, 130] on span "Janvier" at bounding box center [236, 131] width 31 height 13
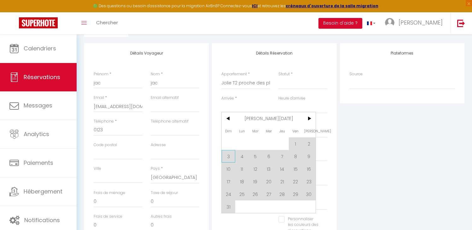
click at [229, 157] on span "3" at bounding box center [228, 156] width 14 height 13
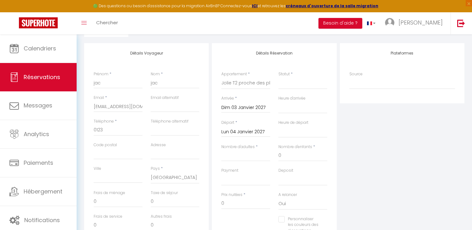
click at [255, 132] on input "Lun 04 Janvier 2027" at bounding box center [245, 132] width 49 height 8
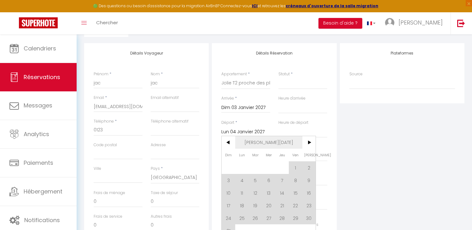
click at [272, 145] on span "Jan 2027" at bounding box center [268, 142] width 67 height 13
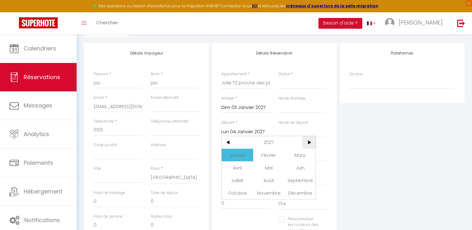
click at [307, 143] on span ">" at bounding box center [309, 142] width 14 height 13
click at [243, 155] on span "Janvier" at bounding box center [236, 155] width 31 height 13
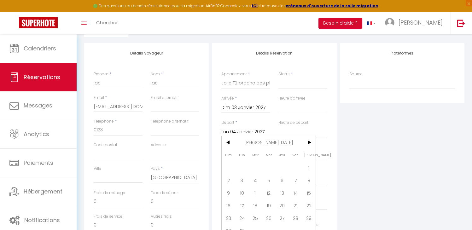
click at [228, 180] on span "2" at bounding box center [228, 180] width 14 height 13
click at [302, 83] on select "Confirmé Non Confirmé Annulé Annulé par le voyageur No Show Request" at bounding box center [302, 83] width 49 height 12
click at [278, 77] on select "Confirmé Non Confirmé Annulé Annulé par le voyageur No Show Request" at bounding box center [302, 83] width 49 height 12
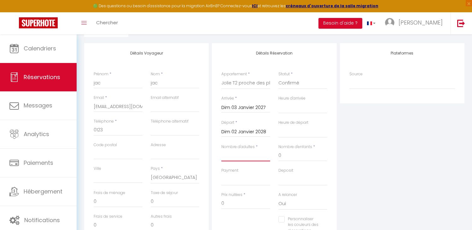
click at [233, 156] on input "Nombre d'adultes" at bounding box center [245, 155] width 49 height 11
click at [439, 157] on div "Plateformes Source Direct Airbnb.com Booking.com Chalet montagne Expedia Gite d…" at bounding box center [402, 155] width 128 height 225
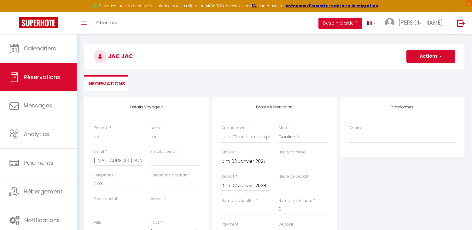
scroll to position [0, 0]
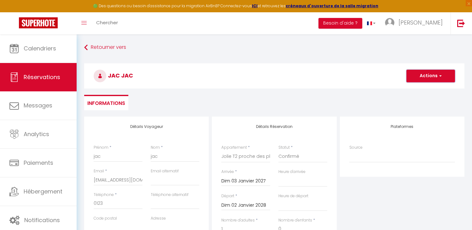
click at [427, 73] on button "Actions" at bounding box center [430, 76] width 49 height 13
click at [410, 91] on link "Enregistrer" at bounding box center [424, 90] width 50 height 8
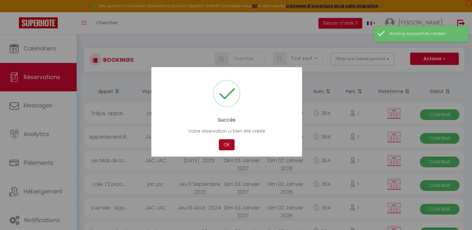
click at [222, 143] on button "OK" at bounding box center [227, 144] width 16 height 11
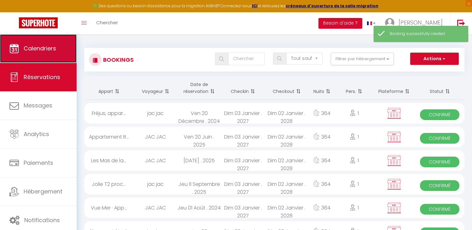
click at [44, 48] on span "Calendriers" at bounding box center [40, 48] width 32 height 8
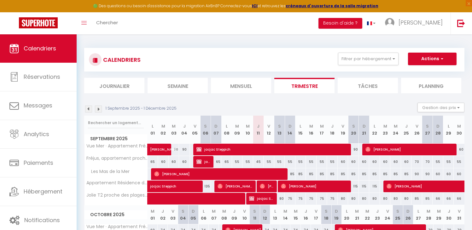
click at [96, 109] on img at bounding box center [98, 109] width 7 height 7
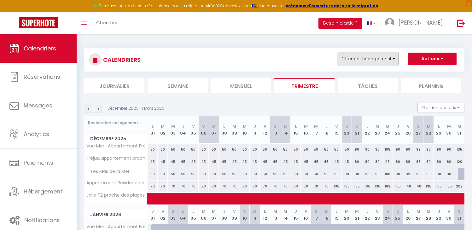
click at [370, 61] on button "Filtrer par hébergement" at bounding box center [368, 59] width 60 height 13
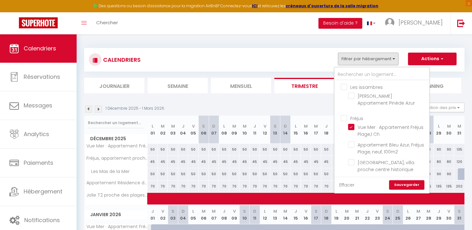
click at [348, 185] on link "Effacer" at bounding box center [346, 184] width 15 height 7
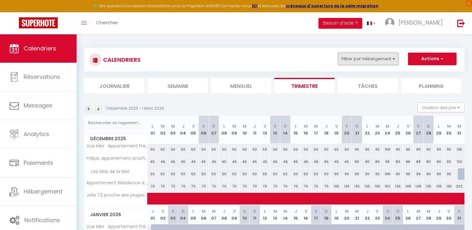
click at [369, 56] on button "Filtrer par hébergement" at bounding box center [368, 59] width 60 height 13
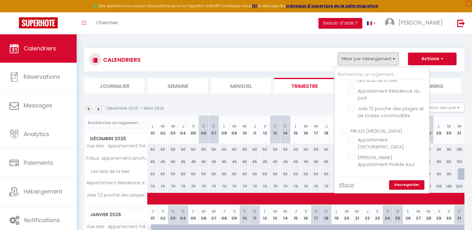
scroll to position [418, 0]
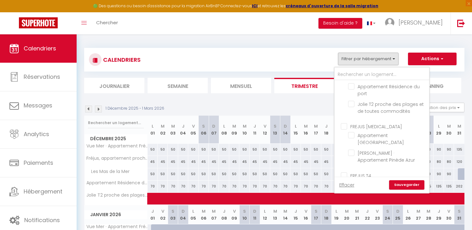
click at [347, 125] on input "FREJUS T3" at bounding box center [388, 126] width 94 height 6
click at [411, 186] on link "Sauvegarder" at bounding box center [406, 184] width 35 height 9
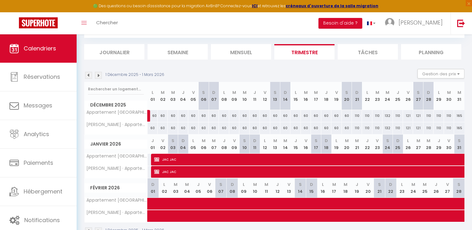
scroll to position [33, 0]
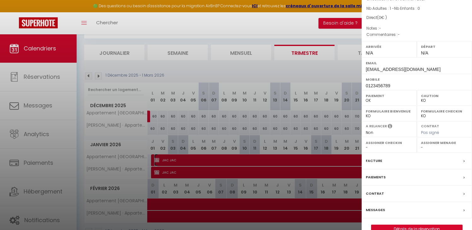
scroll to position [54, 0]
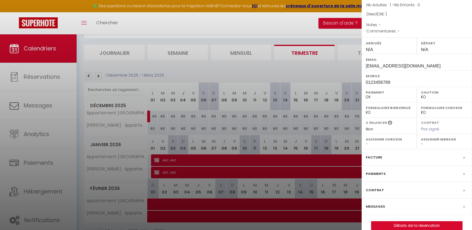
click at [375, 174] on label "Paiements" at bounding box center [375, 173] width 20 height 7
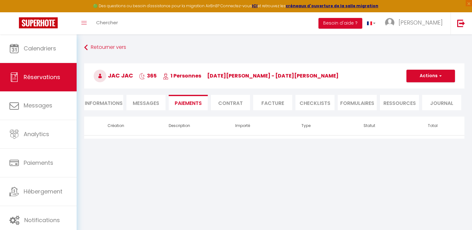
click at [102, 101] on li "Informations" at bounding box center [103, 102] width 39 height 15
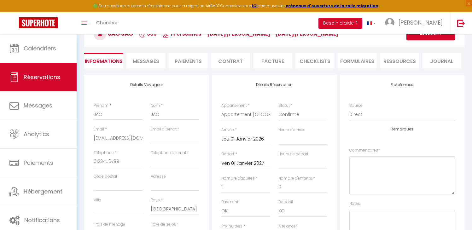
scroll to position [45, 0]
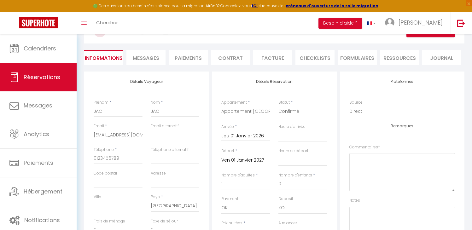
click at [249, 137] on input "Jeu 01 Janvier 2026" at bounding box center [245, 136] width 49 height 8
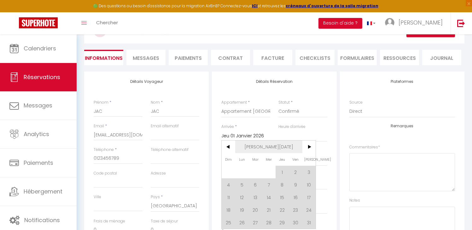
click at [261, 146] on span "Jan 2026" at bounding box center [268, 146] width 67 height 13
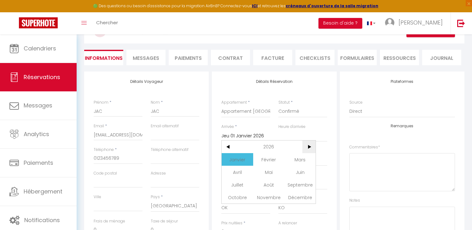
click at [306, 146] on span ">" at bounding box center [309, 146] width 14 height 13
click at [238, 160] on span "Janvier" at bounding box center [236, 159] width 31 height 13
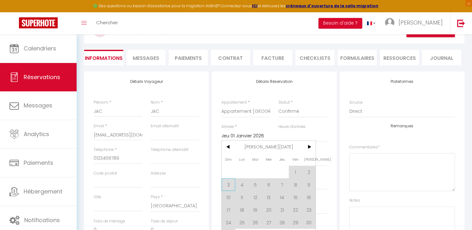
click at [227, 186] on span "3" at bounding box center [228, 184] width 14 height 13
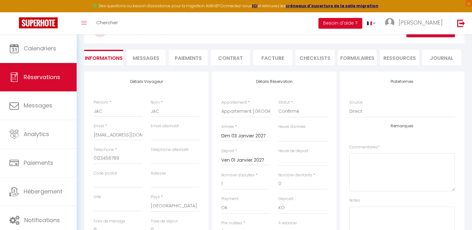
click at [254, 165] on div "Ven 01 Janvier 2027 < Jan 2027 > Dim Lun Mar Mer Jeu Ven Sam 1 2 3 4 5 6 7 8 9 …" at bounding box center [245, 159] width 49 height 11
click at [257, 160] on input "Ven 01 Janvier 2027" at bounding box center [245, 160] width 49 height 8
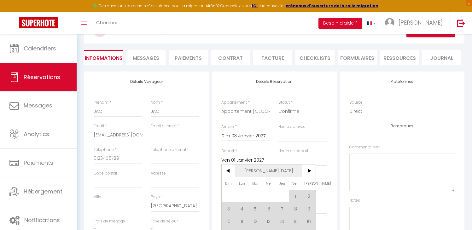
click at [271, 170] on span "Jan 2027" at bounding box center [268, 170] width 67 height 13
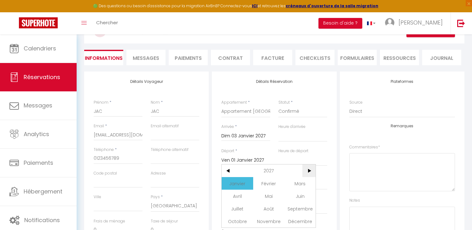
click at [306, 168] on span ">" at bounding box center [309, 170] width 14 height 13
click at [237, 185] on span "Janvier" at bounding box center [236, 183] width 31 height 13
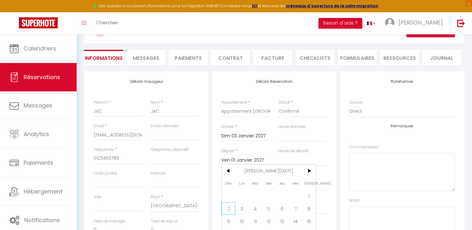
click at [231, 211] on span "2" at bounding box center [228, 208] width 14 height 13
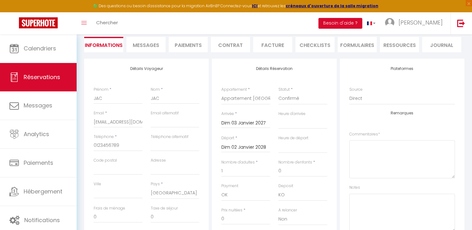
scroll to position [0, 0]
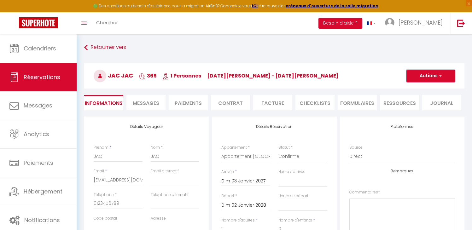
click at [434, 80] on button "Actions" at bounding box center [430, 76] width 49 height 13
click at [415, 88] on link "Enregistrer" at bounding box center [424, 90] width 50 height 8
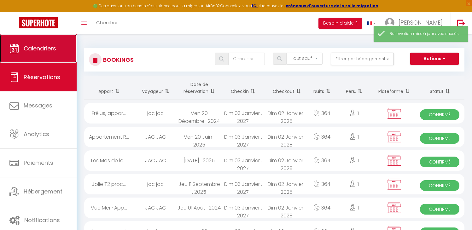
click at [43, 47] on span "Calendriers" at bounding box center [40, 48] width 32 height 8
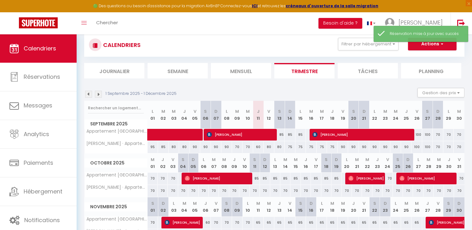
scroll to position [18, 0]
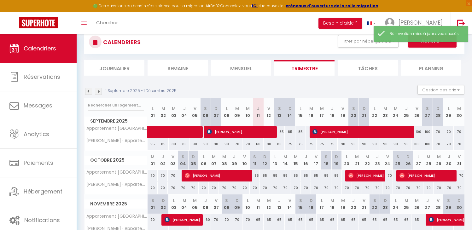
click at [96, 92] on img at bounding box center [98, 91] width 7 height 7
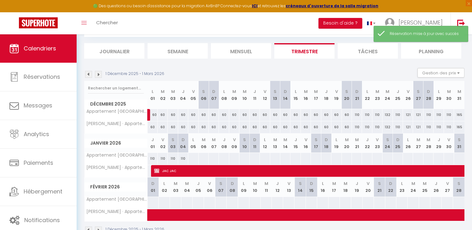
scroll to position [52, 0]
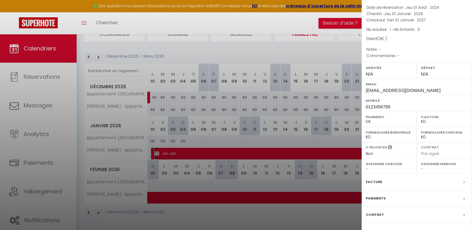
scroll to position [64, 0]
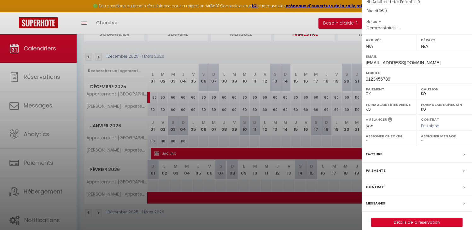
click at [378, 151] on label "Facture" at bounding box center [373, 154] width 16 height 7
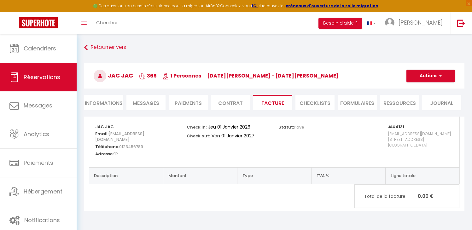
click at [105, 98] on li "Informations" at bounding box center [103, 102] width 39 height 15
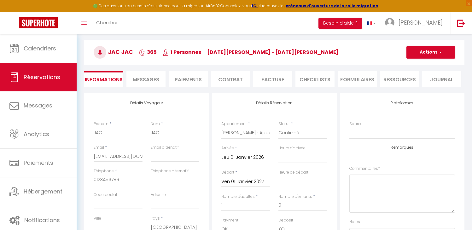
scroll to position [26, 0]
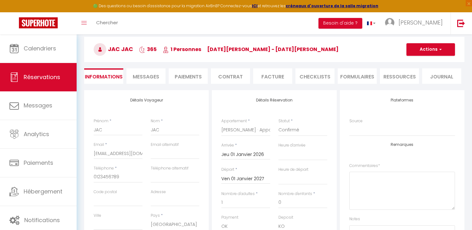
click at [238, 159] on div "Jeu 01 Janvier 2026 < Jan 2026 > Dim Lun Mar Mer Jeu Ven Sam 1 2 3 4 5 6 7 8 9 …" at bounding box center [245, 153] width 49 height 11
click at [243, 157] on input "Jeu 01 Janvier 2026" at bounding box center [245, 155] width 49 height 8
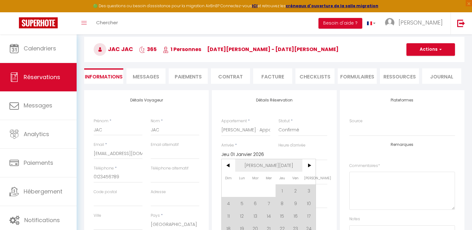
click at [268, 164] on span "Jan 2026" at bounding box center [268, 165] width 67 height 13
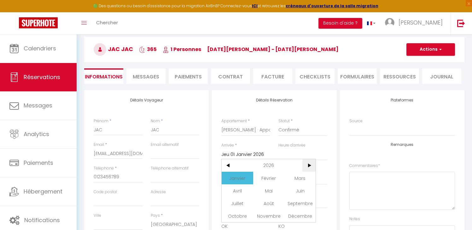
click at [313, 169] on span ">" at bounding box center [309, 165] width 14 height 13
click at [226, 181] on span "Janvier" at bounding box center [236, 178] width 31 height 13
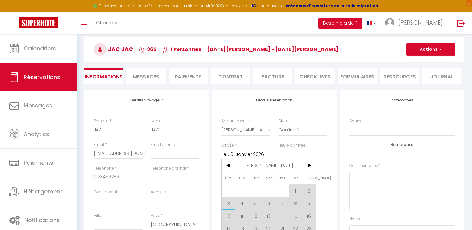
click at [233, 204] on span "3" at bounding box center [228, 203] width 14 height 13
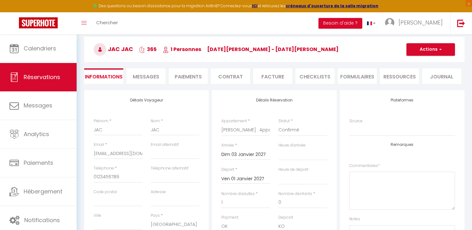
click at [232, 178] on input "Ven 01 Janvier 2027" at bounding box center [245, 179] width 49 height 8
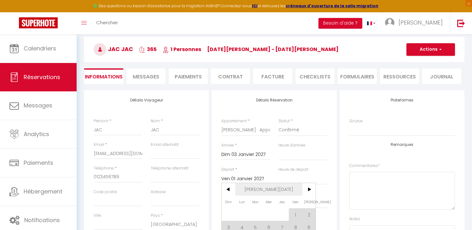
click at [267, 185] on span "Jan 2027" at bounding box center [268, 189] width 67 height 13
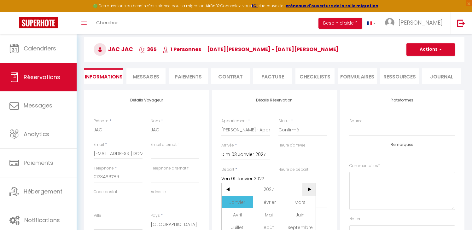
click at [306, 186] on span ">" at bounding box center [309, 189] width 14 height 13
click at [239, 201] on span "Janvier" at bounding box center [236, 202] width 31 height 13
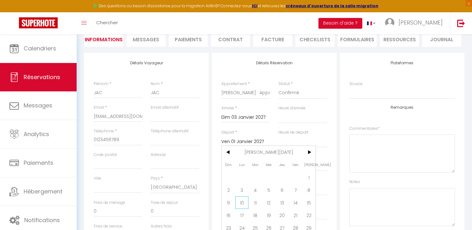
scroll to position [65, 0]
click at [232, 190] on span "2" at bounding box center [228, 189] width 14 height 13
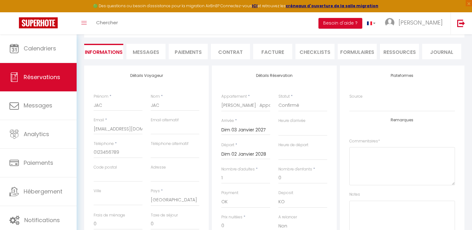
scroll to position [0, 0]
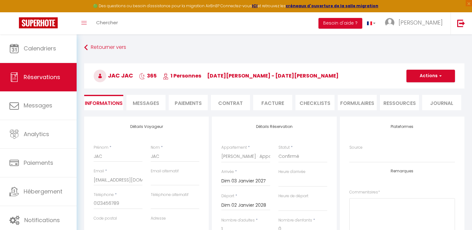
click at [429, 82] on h3 "JAC JAC 365 1 Personnes je 01 Jan - ve 01 Jan" at bounding box center [274, 75] width 380 height 25
click at [421, 78] on button "Actions" at bounding box center [430, 76] width 49 height 13
click at [418, 89] on link "Enregistrer" at bounding box center [424, 90] width 50 height 8
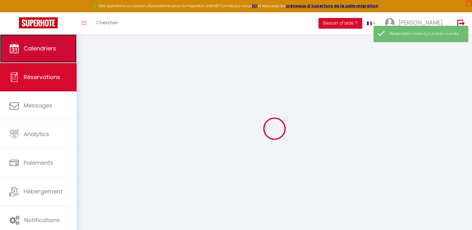
click at [56, 46] on link "Calendriers" at bounding box center [38, 48] width 77 height 28
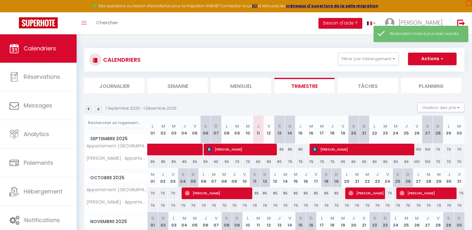
click at [101, 107] on img at bounding box center [98, 109] width 7 height 7
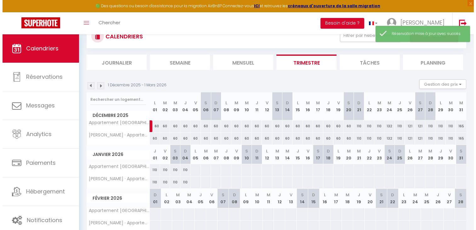
scroll to position [52, 0]
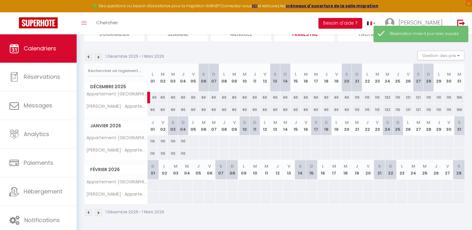
click at [151, 141] on div "110" at bounding box center [152, 141] width 10 height 12
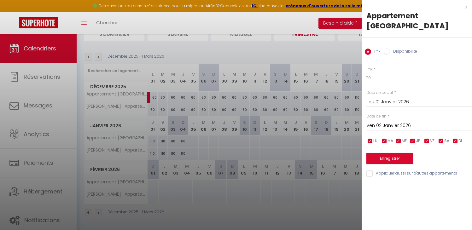
click at [394, 56] on div "Prix Disponibilité" at bounding box center [416, 47] width 110 height 21
click at [397, 50] on label "Disponibilité" at bounding box center [403, 52] width 27 height 7
click at [390, 50] on input "Disponibilité" at bounding box center [386, 52] width 6 height 6
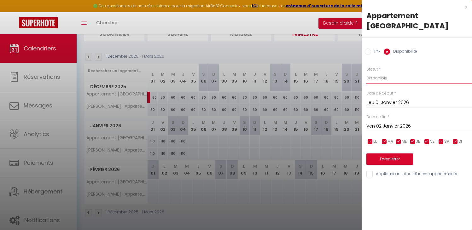
click at [399, 74] on select "Disponible Indisponible" at bounding box center [419, 78] width 106 height 12
click at [366, 72] on select "Disponible Indisponible" at bounding box center [419, 78] width 106 height 12
click at [397, 171] on input "Appliquer aussi sur d'autres appartements" at bounding box center [419, 174] width 106 height 6
click at [393, 123] on input "Ven 02 Janvier 2026" at bounding box center [419, 126] width 106 height 8
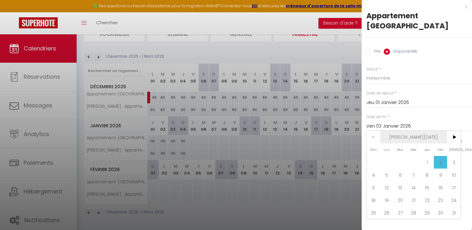
click at [408, 139] on span "Jan 2026" at bounding box center [413, 137] width 67 height 13
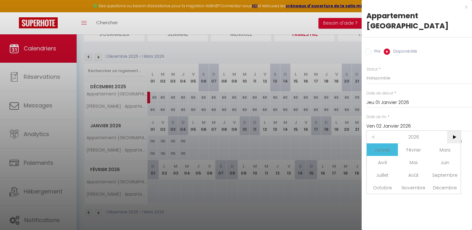
click at [450, 135] on span ">" at bounding box center [454, 137] width 14 height 13
click at [386, 146] on span "Janvier" at bounding box center [381, 149] width 31 height 13
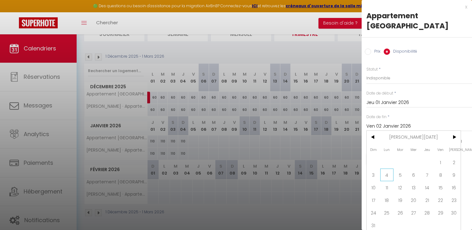
click at [391, 175] on span "4" at bounding box center [387, 175] width 14 height 13
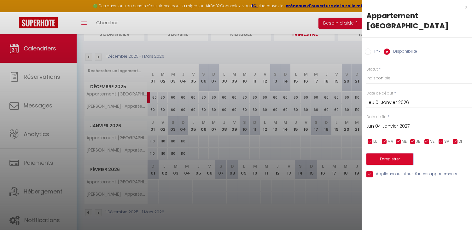
click at [391, 161] on button "Enregistrer" at bounding box center [389, 158] width 47 height 11
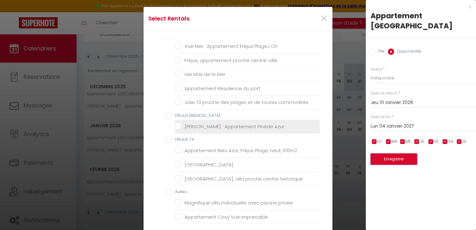
scroll to position [314, 0]
click at [179, 126] on Azur "Olivier · Appartement Pinède Azur" at bounding box center [247, 125] width 145 height 6
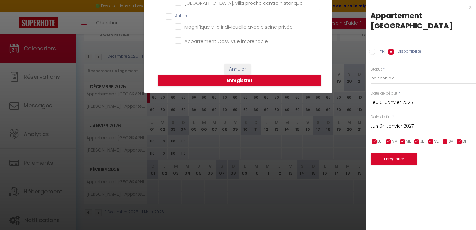
scroll to position [176, 0]
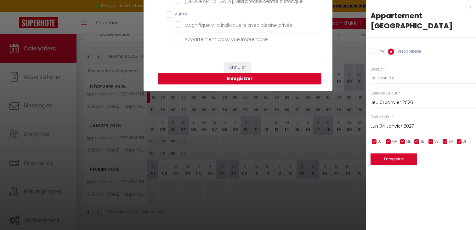
click at [241, 78] on button "Enregistrer" at bounding box center [240, 79] width 164 height 12
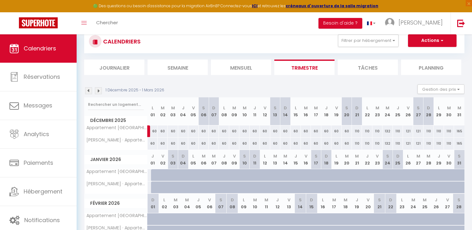
scroll to position [24, 0]
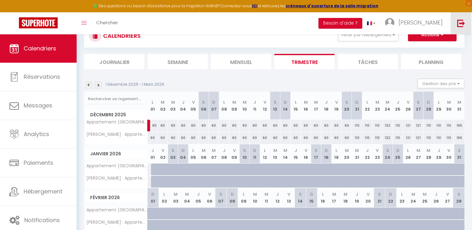
click at [461, 21] on img at bounding box center [461, 23] width 8 height 8
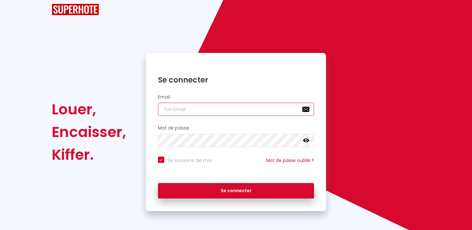
click at [193, 113] on input "email" at bounding box center [236, 109] width 156 height 13
paste input "[EMAIL_ADDRESS][DOMAIN_NAME]"
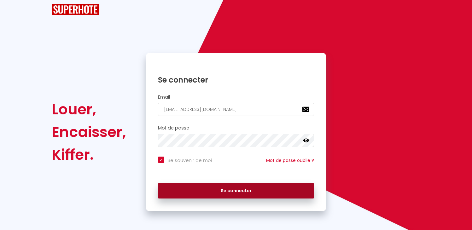
click at [232, 193] on button "Se connecter" at bounding box center [236, 191] width 156 height 16
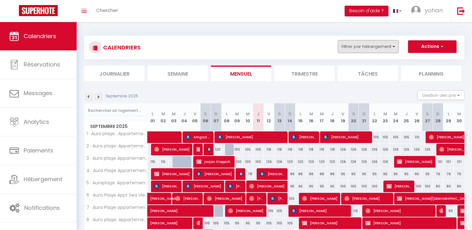
click at [359, 45] on button "Filtrer par hébergement" at bounding box center [368, 46] width 60 height 13
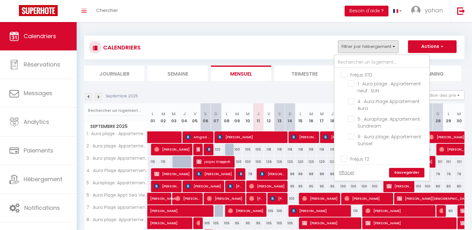
click at [347, 74] on input "Fréjus STD" at bounding box center [388, 74] width 94 height 6
click at [403, 170] on link "Sauvegarder" at bounding box center [406, 172] width 35 height 9
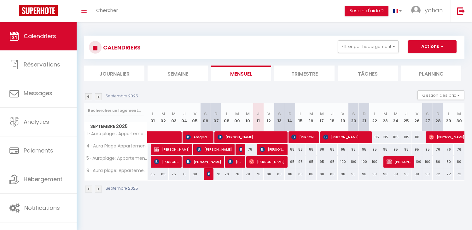
click at [306, 79] on li "Trimestre" at bounding box center [304, 73] width 60 height 15
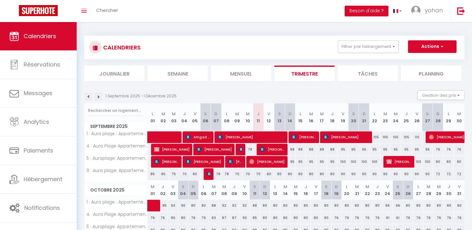
click at [97, 95] on img at bounding box center [98, 96] width 7 height 7
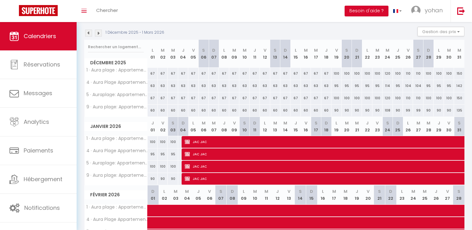
scroll to position [80, 0]
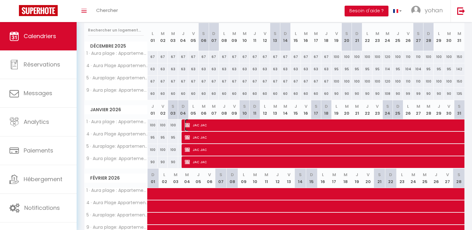
click at [187, 127] on img at bounding box center [187, 125] width 5 height 5
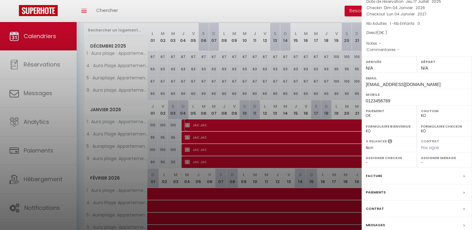
scroll to position [55, 0]
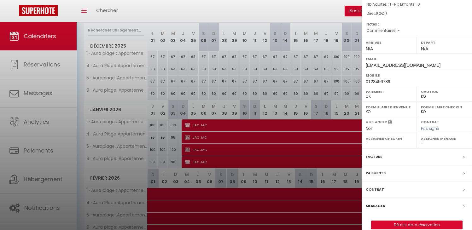
click at [371, 160] on label "Facture" at bounding box center [373, 156] width 16 height 7
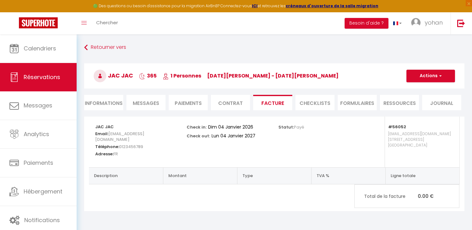
click at [100, 103] on li "Informations" at bounding box center [103, 102] width 39 height 15
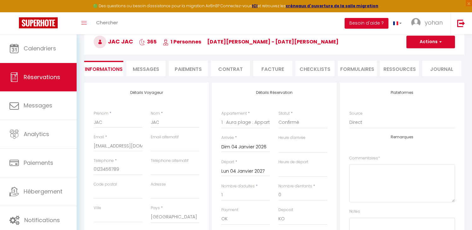
scroll to position [36, 0]
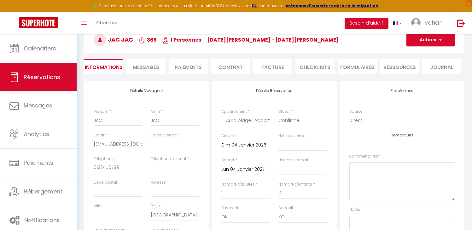
click at [236, 145] on input "Dim 04 Janvier 2026" at bounding box center [245, 145] width 49 height 8
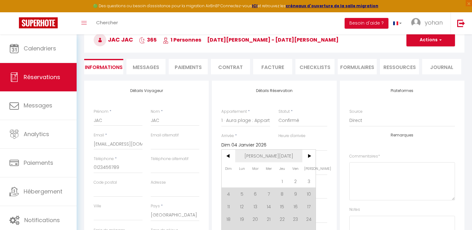
click at [271, 157] on span "Jan 2026" at bounding box center [268, 156] width 67 height 13
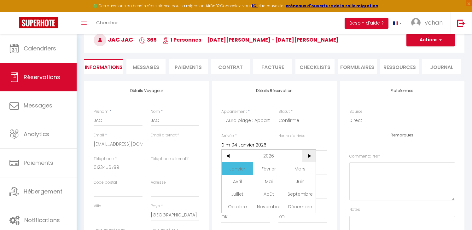
click at [309, 153] on span ">" at bounding box center [309, 156] width 14 height 13
click at [237, 166] on span "Janvier" at bounding box center [236, 168] width 31 height 13
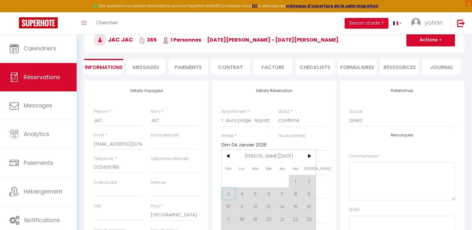
click at [227, 192] on span "3" at bounding box center [228, 193] width 14 height 13
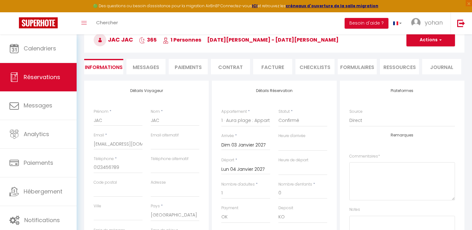
click at [241, 167] on input "Lun 04 Janvier 2027" at bounding box center [245, 169] width 49 height 8
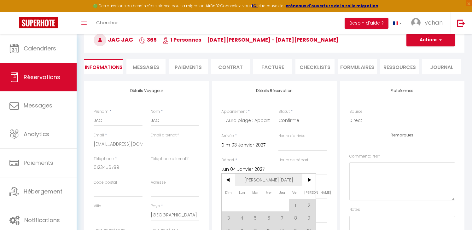
click at [265, 176] on span "Jan 2027" at bounding box center [268, 180] width 67 height 13
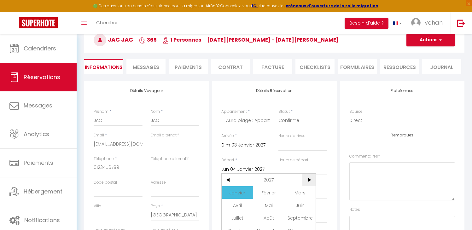
click at [311, 176] on span ">" at bounding box center [309, 180] width 14 height 13
click at [235, 192] on span "Janvier" at bounding box center [236, 192] width 31 height 13
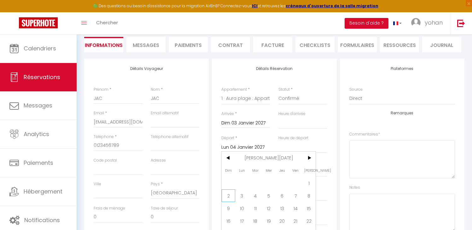
scroll to position [63, 0]
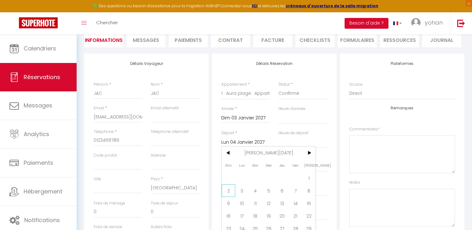
click at [232, 190] on span "2" at bounding box center [228, 190] width 14 height 13
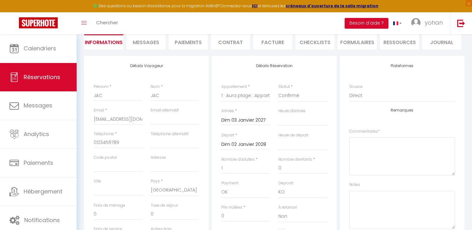
scroll to position [0, 0]
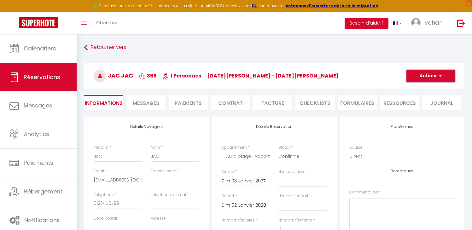
click at [421, 79] on button "Actions" at bounding box center [430, 76] width 49 height 13
click at [417, 88] on link "Enregistrer" at bounding box center [424, 90] width 50 height 8
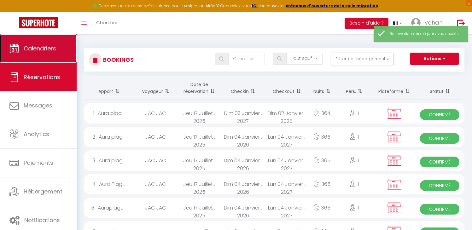
click at [33, 58] on link "Calendriers" at bounding box center [38, 48] width 77 height 28
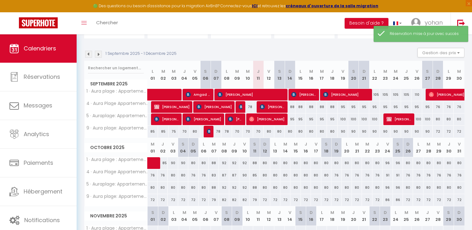
click at [100, 56] on img at bounding box center [98, 54] width 7 height 7
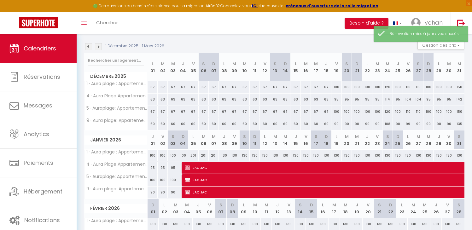
scroll to position [64, 0]
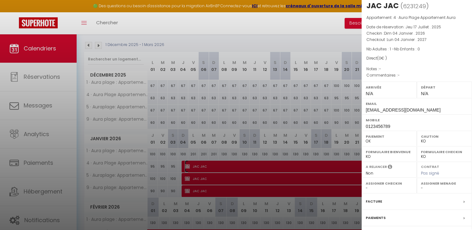
scroll to position [15, 0]
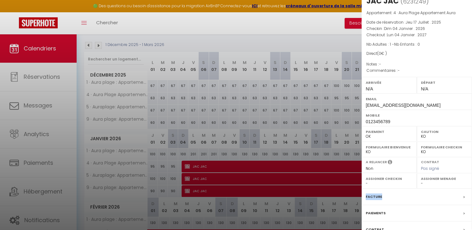
click at [373, 195] on label "Facture" at bounding box center [373, 196] width 16 height 7
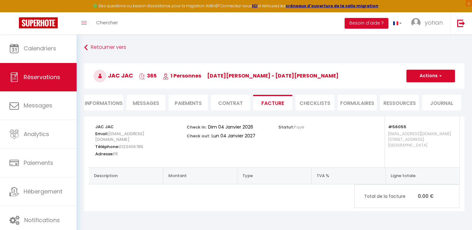
click at [104, 103] on li "Informations" at bounding box center [103, 102] width 39 height 15
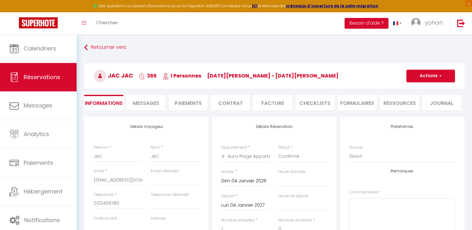
click at [228, 179] on input "Dim 04 Janvier 2026" at bounding box center [245, 181] width 49 height 8
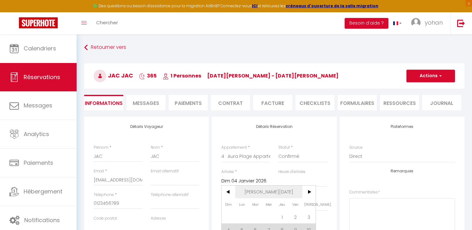
click at [266, 191] on span "Jan 2026" at bounding box center [268, 192] width 67 height 13
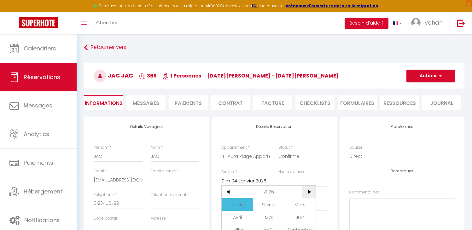
click at [313, 191] on span ">" at bounding box center [309, 192] width 14 height 13
click at [237, 200] on span "Janvier" at bounding box center [236, 204] width 31 height 13
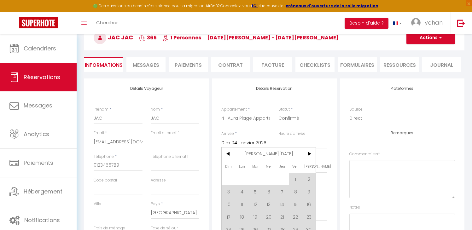
scroll to position [44, 0]
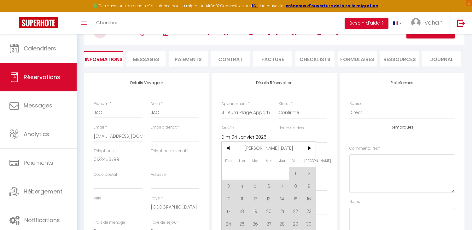
drag, startPoint x: 225, startPoint y: 190, endPoint x: 240, endPoint y: 126, distance: 65.9
click at [225, 190] on span "3" at bounding box center [228, 186] width 14 height 13
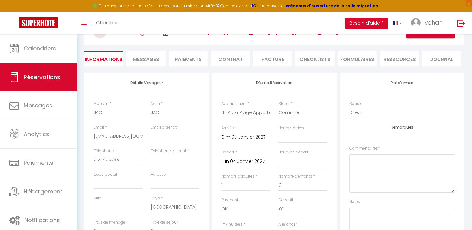
click at [242, 163] on input "Lun 04 Janvier 2027" at bounding box center [245, 161] width 49 height 8
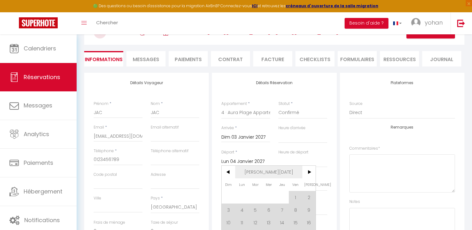
click at [274, 172] on span "Jan 2027" at bounding box center [268, 172] width 67 height 13
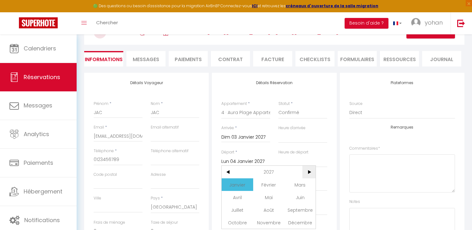
click at [310, 171] on span ">" at bounding box center [309, 172] width 14 height 13
click at [232, 188] on span "Janvier" at bounding box center [236, 184] width 31 height 13
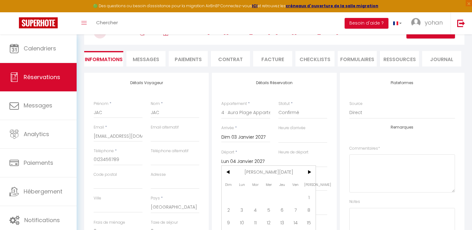
drag, startPoint x: 231, startPoint y: 212, endPoint x: 337, endPoint y: 92, distance: 160.6
click at [231, 212] on span "2" at bounding box center [228, 209] width 14 height 13
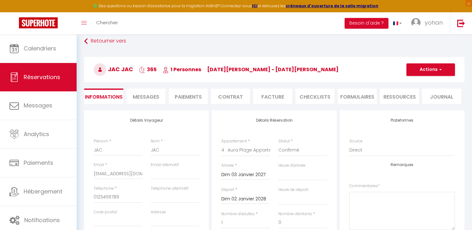
scroll to position [0, 0]
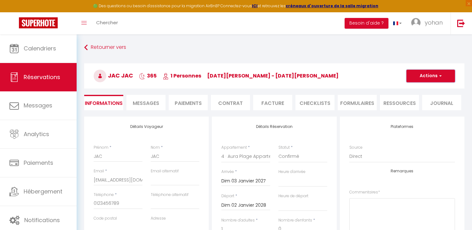
click at [431, 77] on button "Actions" at bounding box center [430, 76] width 49 height 13
click at [410, 89] on link "Enregistrer" at bounding box center [424, 90] width 50 height 8
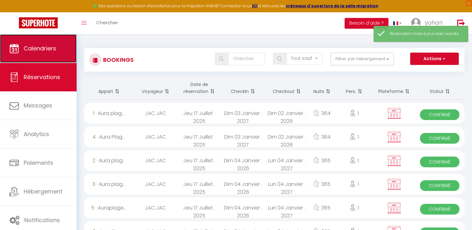
click at [32, 56] on link "Calendriers" at bounding box center [38, 48] width 77 height 28
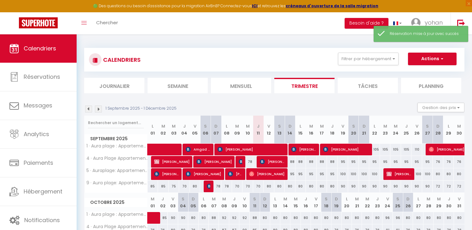
click at [96, 107] on img at bounding box center [98, 109] width 7 height 7
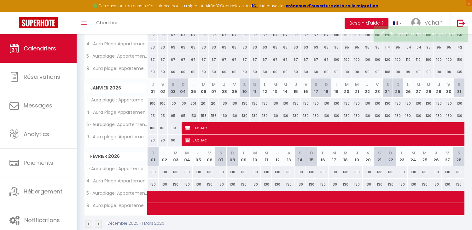
scroll to position [115, 0]
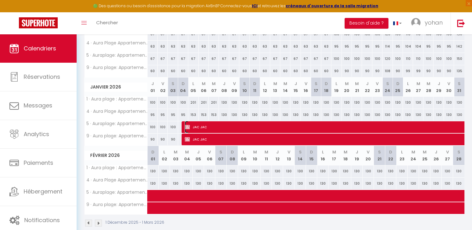
click at [188, 127] on img at bounding box center [187, 126] width 5 height 5
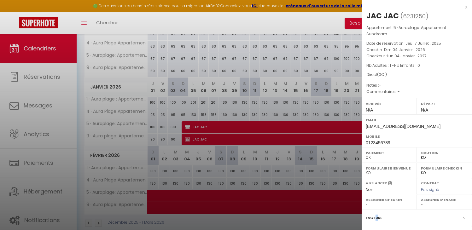
click at [375, 217] on label "Facture" at bounding box center [373, 218] width 16 height 7
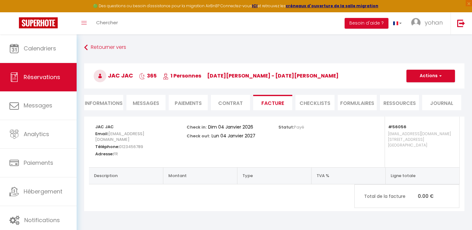
click at [100, 102] on li "Informations" at bounding box center [103, 102] width 39 height 15
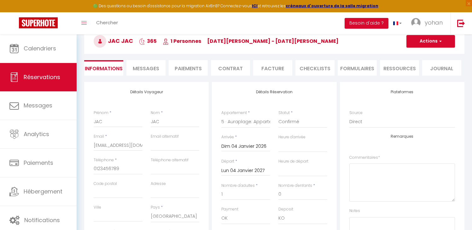
scroll to position [39, 0]
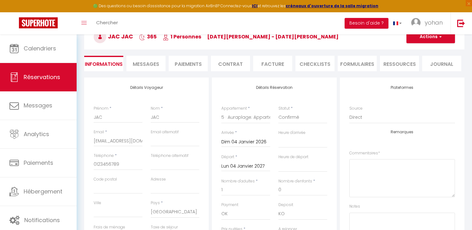
click at [240, 140] on input "Dim 04 Janvier 2026" at bounding box center [245, 142] width 49 height 8
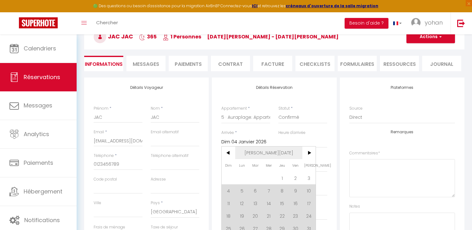
click at [262, 152] on span "Jan 2026" at bounding box center [268, 152] width 67 height 13
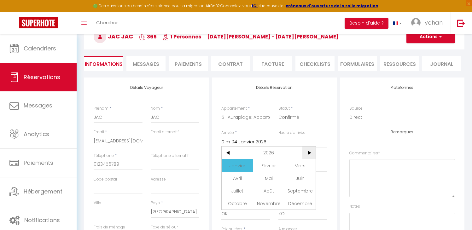
click at [311, 150] on span ">" at bounding box center [309, 152] width 14 height 13
click at [243, 163] on span "Janvier" at bounding box center [236, 165] width 31 height 13
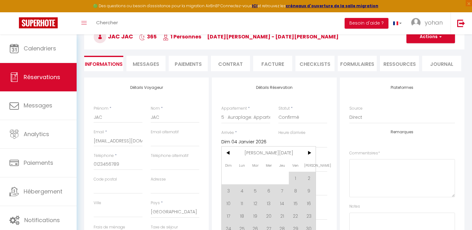
click at [228, 186] on span "3" at bounding box center [228, 190] width 14 height 13
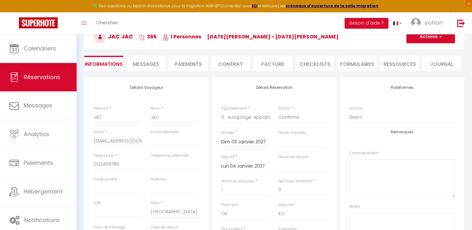
click at [249, 168] on input "Lun 04 Janvier 2027" at bounding box center [245, 166] width 49 height 8
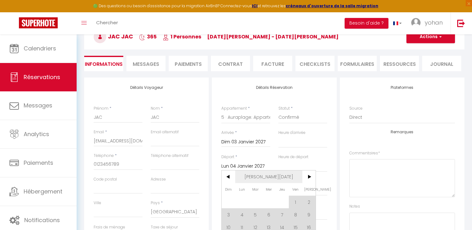
click at [265, 177] on span "Jan 2027" at bounding box center [268, 176] width 67 height 13
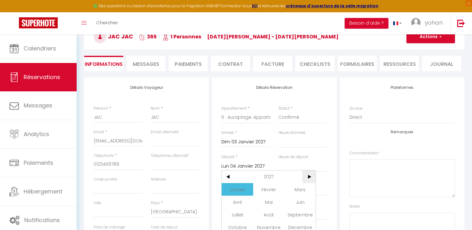
click at [308, 176] on span ">" at bounding box center [309, 176] width 14 height 13
click at [238, 191] on span "Janvier" at bounding box center [236, 189] width 31 height 13
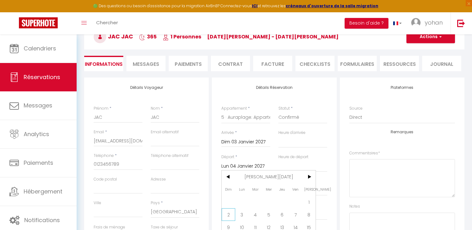
click at [230, 213] on span "2" at bounding box center [228, 214] width 14 height 13
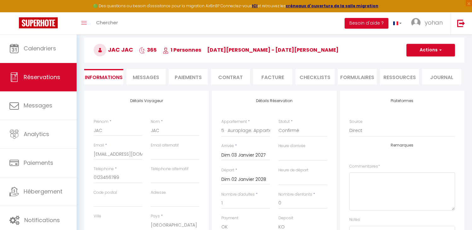
scroll to position [26, 0]
click at [425, 47] on button "Actions" at bounding box center [430, 49] width 49 height 13
click at [422, 62] on link "Enregistrer" at bounding box center [424, 64] width 50 height 8
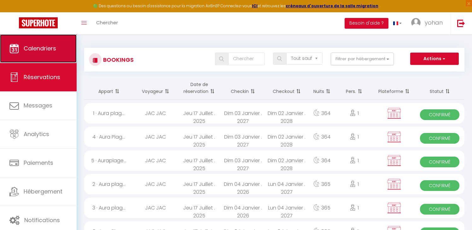
click at [50, 47] on span "Calendriers" at bounding box center [40, 48] width 32 height 8
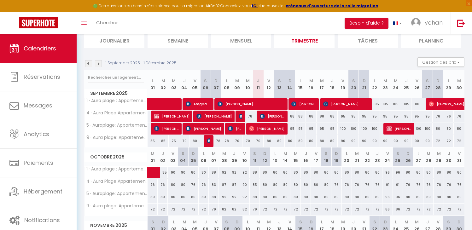
scroll to position [44, 0]
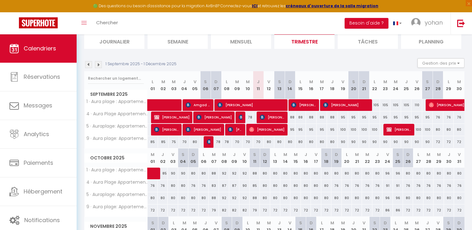
click at [100, 63] on img at bounding box center [98, 64] width 7 height 7
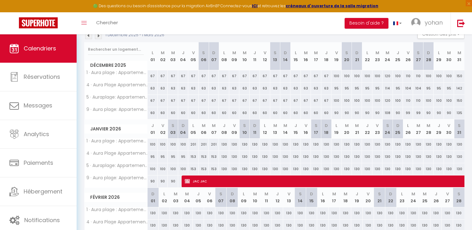
scroll to position [83, 0]
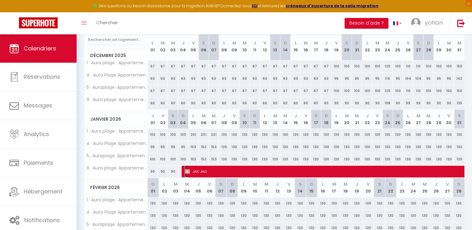
click at [185, 170] on img at bounding box center [187, 171] width 5 height 5
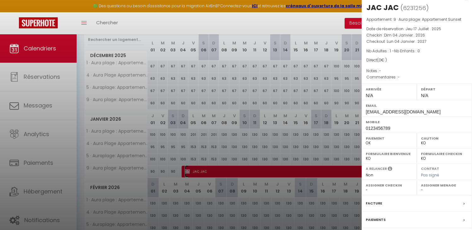
scroll to position [10, 0]
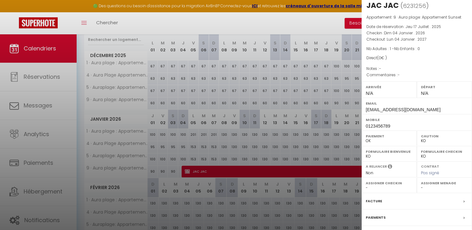
click at [375, 198] on label "Facture" at bounding box center [373, 201] width 16 height 7
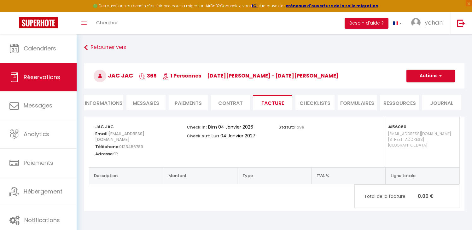
click at [112, 105] on li "Informations" at bounding box center [103, 102] width 39 height 15
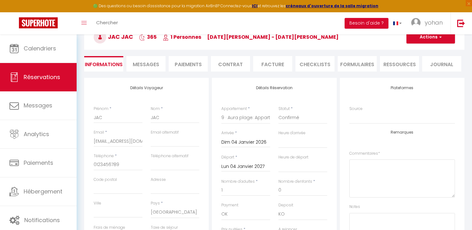
scroll to position [40, 0]
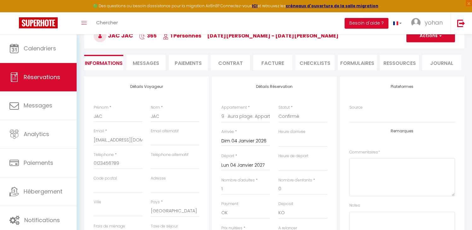
click at [242, 139] on input "Dim 04 Janvier 2026" at bounding box center [245, 141] width 49 height 8
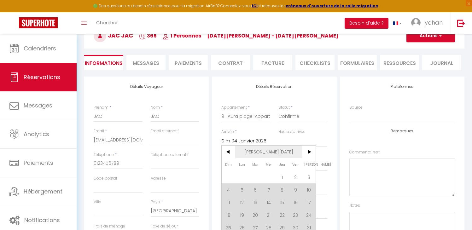
click at [272, 152] on span "Jan 2026" at bounding box center [268, 152] width 67 height 13
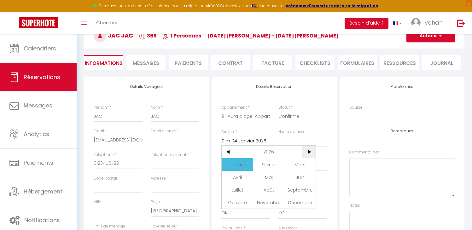
click at [307, 154] on span ">" at bounding box center [309, 152] width 14 height 13
click at [236, 165] on span "Janvier" at bounding box center [236, 164] width 31 height 13
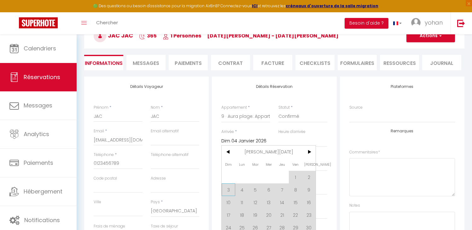
click at [230, 190] on span "3" at bounding box center [228, 189] width 14 height 13
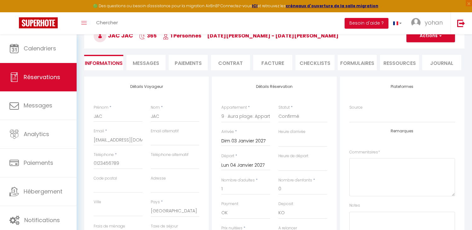
click at [249, 168] on input "Lun 04 Janvier 2027" at bounding box center [245, 165] width 49 height 8
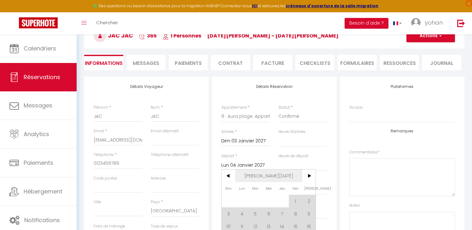
click at [269, 176] on span "Jan 2027" at bounding box center [268, 175] width 67 height 13
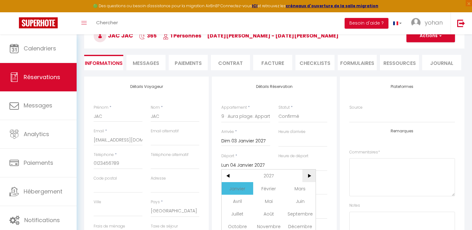
click at [305, 175] on span ">" at bounding box center [309, 175] width 14 height 13
click at [237, 191] on span "Janvier" at bounding box center [236, 188] width 31 height 13
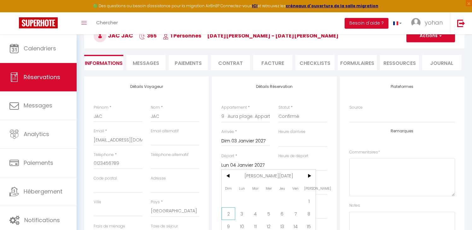
click at [230, 215] on span "2" at bounding box center [228, 213] width 14 height 13
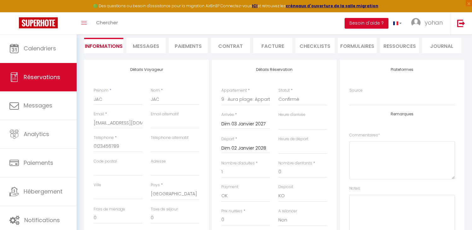
scroll to position [0, 0]
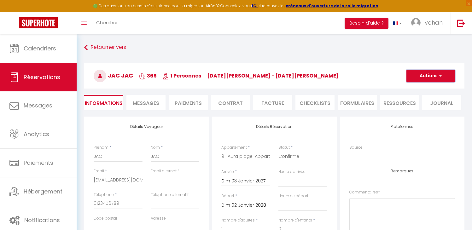
click at [426, 75] on button "Actions" at bounding box center [430, 76] width 49 height 13
click at [414, 89] on link "Enregistrer" at bounding box center [424, 90] width 50 height 8
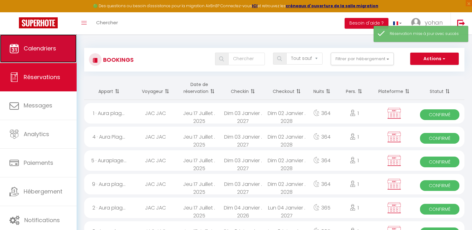
click at [29, 46] on span "Calendriers" at bounding box center [40, 48] width 32 height 8
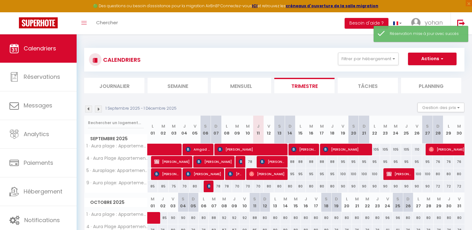
click at [101, 110] on img at bounding box center [98, 109] width 7 height 7
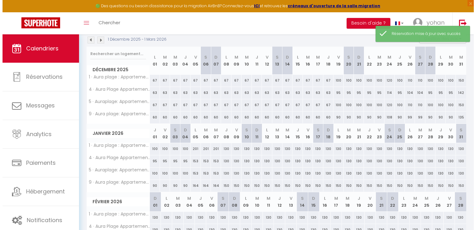
scroll to position [126, 0]
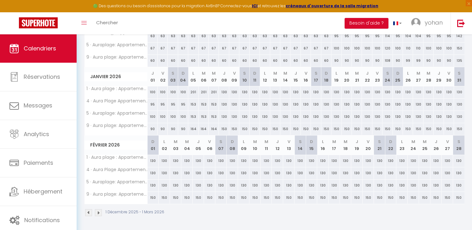
click at [153, 92] on div "100" at bounding box center [152, 92] width 10 height 12
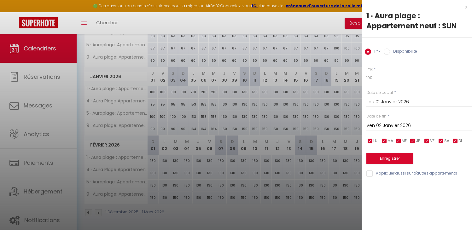
click at [401, 49] on label "Disponibilité" at bounding box center [403, 52] width 27 height 7
click at [390, 49] on input "Disponibilité" at bounding box center [386, 52] width 6 height 6
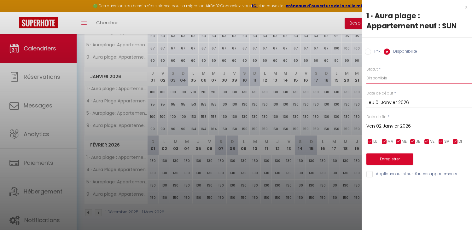
click at [382, 79] on select "Disponible Indisponible" at bounding box center [419, 78] width 106 height 12
click at [366, 72] on select "Disponible Indisponible" at bounding box center [419, 78] width 106 height 12
click at [387, 174] on input "Appliquer aussi sur d'autres appartements" at bounding box center [419, 174] width 106 height 6
click at [389, 121] on div "Ven 02 Janvier 2026 < Jan 2026 > Dim Lun Mar Mer Jeu Ven Sam 1 2 3 4 5 6 7 8 9 …" at bounding box center [419, 125] width 106 height 11
click at [388, 129] on input "Ven 02 Janvier 2026" at bounding box center [419, 126] width 106 height 8
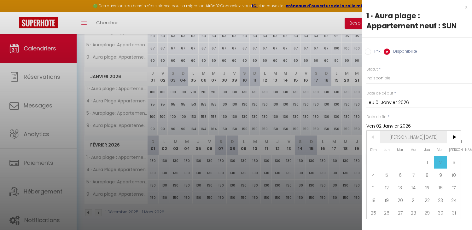
click at [414, 140] on span "Jan 2026" at bounding box center [413, 137] width 67 height 13
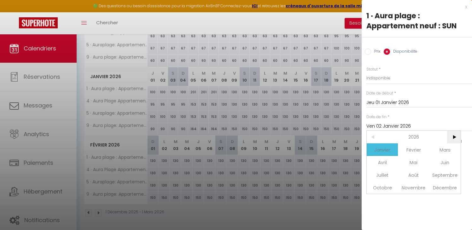
click at [455, 137] on span ">" at bounding box center [454, 137] width 14 height 13
click at [380, 146] on span "Janvier" at bounding box center [381, 149] width 31 height 13
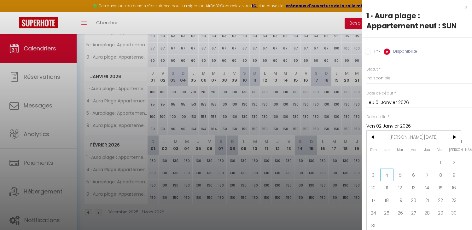
click at [383, 173] on span "4" at bounding box center [387, 175] width 14 height 13
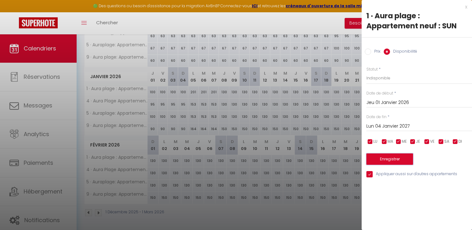
click at [386, 159] on button "Enregistrer" at bounding box center [389, 158] width 47 height 11
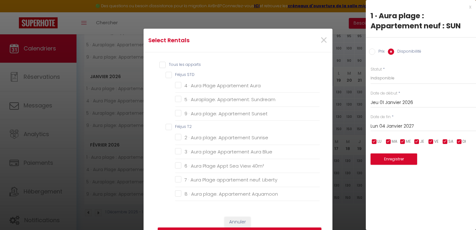
click at [170, 76] on STD "Fréjus STD" at bounding box center [243, 75] width 154 height 6
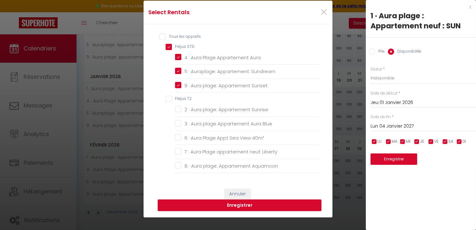
scroll to position [32, 0]
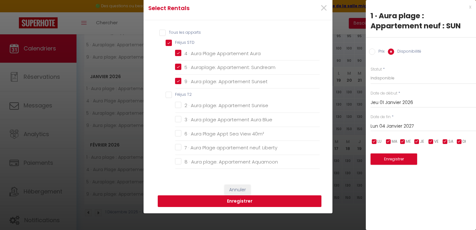
click at [246, 203] on button "Enregistrer" at bounding box center [240, 201] width 164 height 12
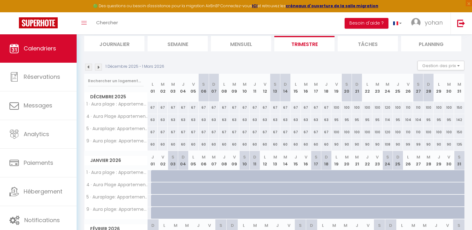
scroll to position [0, 0]
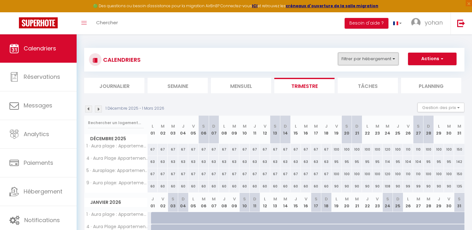
click at [358, 57] on button "Filtrer par hébergement" at bounding box center [368, 59] width 60 height 13
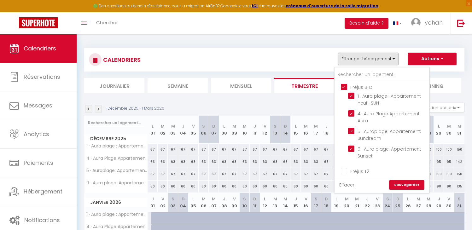
click at [342, 84] on input "Fréjus STD" at bounding box center [388, 86] width 94 height 6
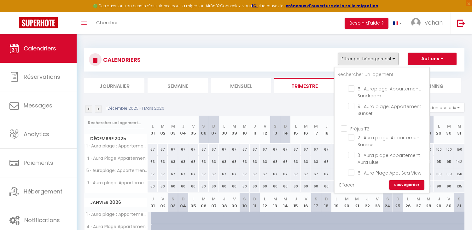
scroll to position [49, 0]
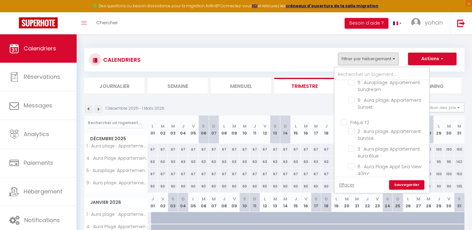
click at [341, 120] on input "Fréjus T2" at bounding box center [388, 122] width 94 height 6
click at [400, 185] on link "Sauvegarder" at bounding box center [406, 184] width 35 height 9
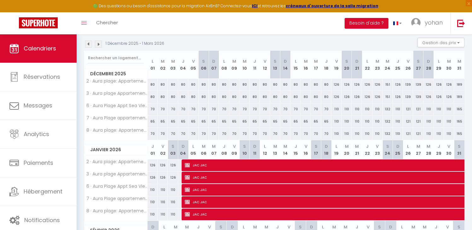
scroll to position [70, 0]
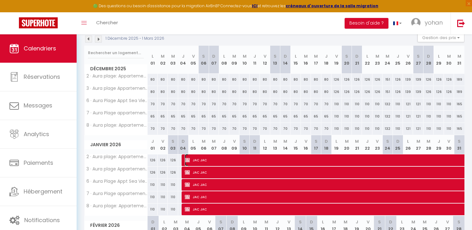
click at [186, 159] on img at bounding box center [187, 159] width 5 height 5
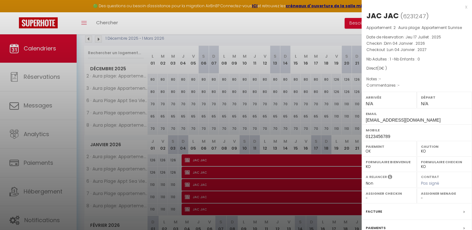
click at [375, 207] on div "Facture" at bounding box center [416, 211] width 110 height 16
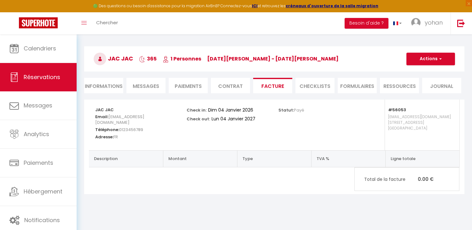
scroll to position [24, 0]
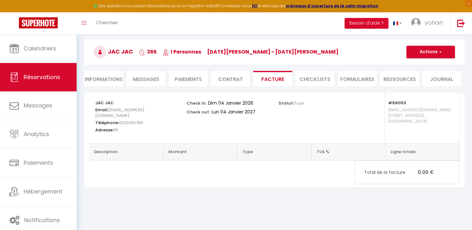
click at [111, 84] on li "Informations" at bounding box center [103, 78] width 39 height 15
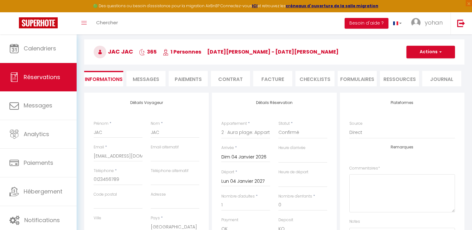
click at [238, 157] on input "Dim 04 Janvier 2026" at bounding box center [245, 157] width 49 height 8
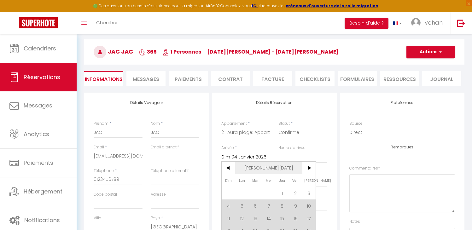
click at [260, 163] on span "Jan 2026" at bounding box center [268, 168] width 67 height 13
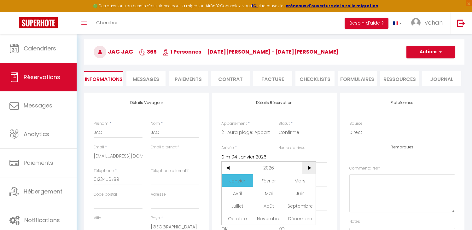
click at [310, 169] on span ">" at bounding box center [309, 168] width 14 height 13
click at [238, 177] on span "Janvier" at bounding box center [236, 180] width 31 height 13
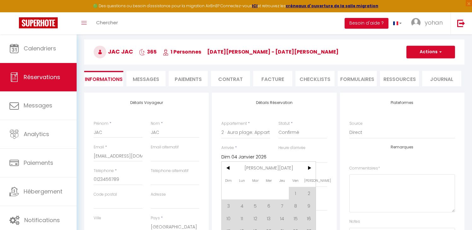
drag, startPoint x: 231, startPoint y: 203, endPoint x: 250, endPoint y: 146, distance: 60.0
click at [231, 203] on span "3" at bounding box center [228, 205] width 14 height 13
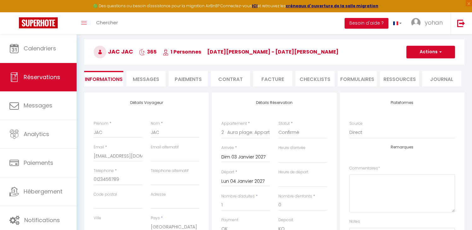
click at [242, 183] on input "Lun 04 Janvier 2027" at bounding box center [245, 181] width 49 height 8
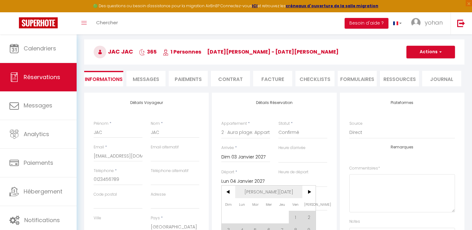
click at [267, 189] on span "Jan 2027" at bounding box center [268, 192] width 67 height 13
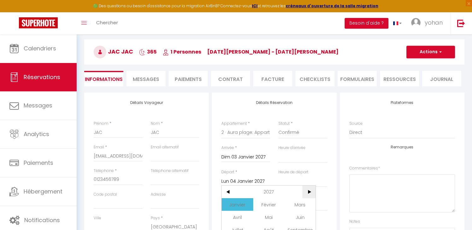
click at [309, 189] on span ">" at bounding box center [309, 192] width 14 height 13
click at [237, 204] on span "Janvier" at bounding box center [236, 204] width 31 height 13
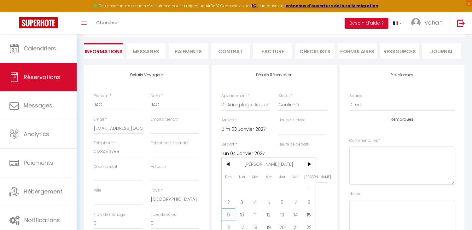
scroll to position [55, 0]
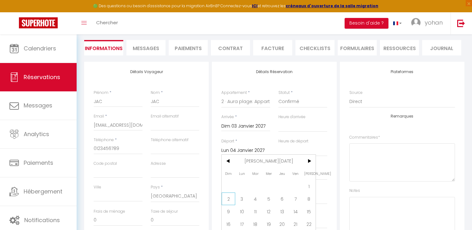
click at [229, 200] on span "2" at bounding box center [228, 198] width 14 height 13
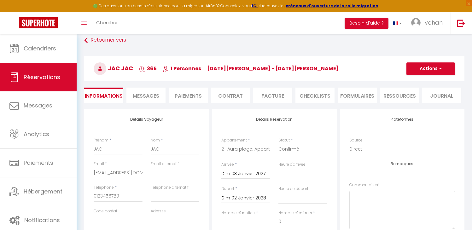
scroll to position [0, 0]
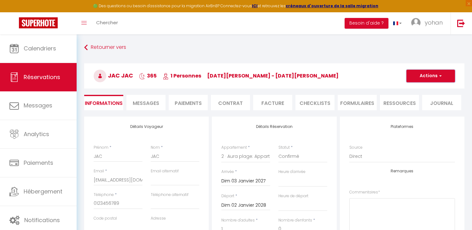
click at [417, 81] on button "Actions" at bounding box center [430, 76] width 49 height 13
click at [416, 88] on link "Enregistrer" at bounding box center [424, 90] width 50 height 8
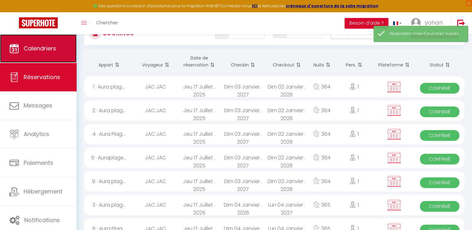
scroll to position [26, 0]
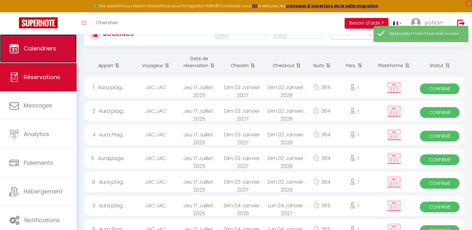
click at [55, 57] on link "Calendriers" at bounding box center [38, 48] width 77 height 28
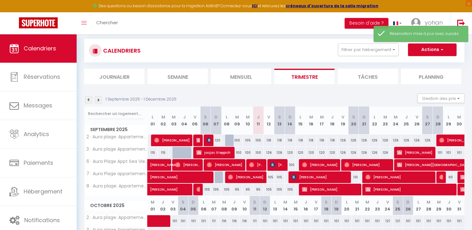
scroll to position [11, 0]
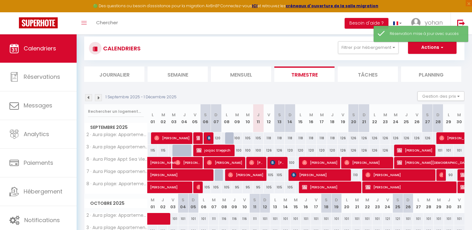
click at [101, 97] on img at bounding box center [98, 97] width 7 height 7
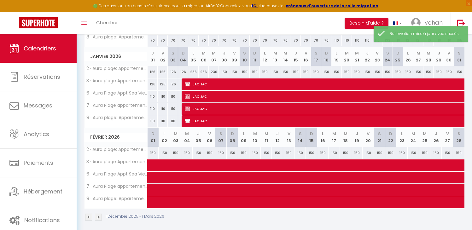
scroll to position [155, 0]
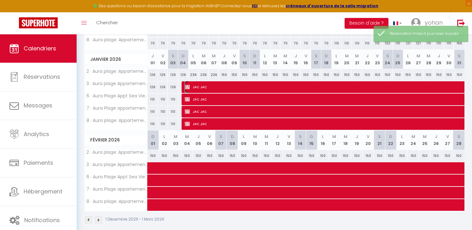
click at [186, 85] on img at bounding box center [187, 86] width 5 height 5
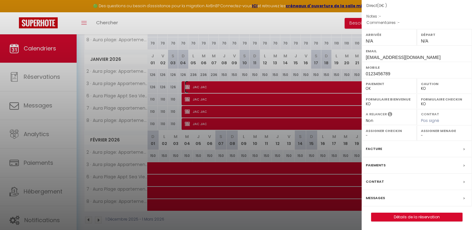
scroll to position [67, 0]
click at [370, 147] on div "Facture" at bounding box center [416, 148] width 110 height 16
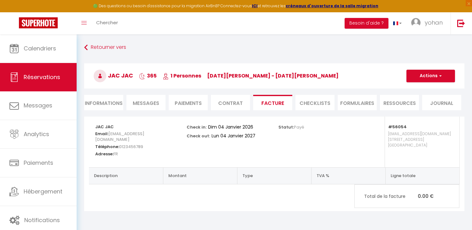
click at [110, 103] on li "Informations" at bounding box center [103, 102] width 39 height 15
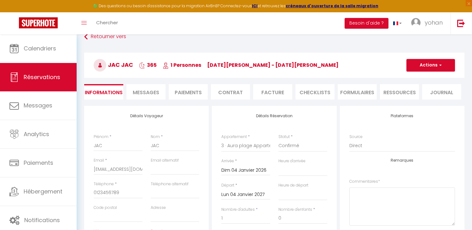
scroll to position [10, 0]
click at [240, 172] on input "Dim 04 Janvier 2026" at bounding box center [245, 171] width 49 height 8
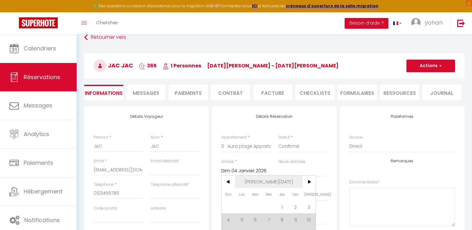
click at [276, 182] on span "Jan 2026" at bounding box center [268, 181] width 67 height 13
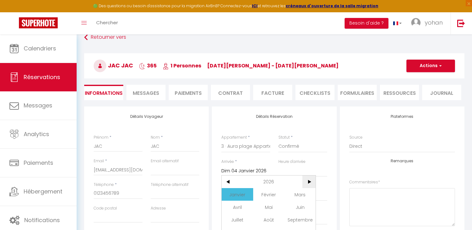
click at [305, 178] on span ">" at bounding box center [309, 181] width 14 height 13
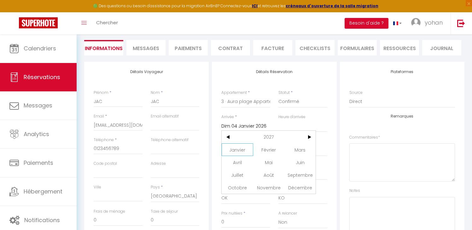
scroll to position [61, 0]
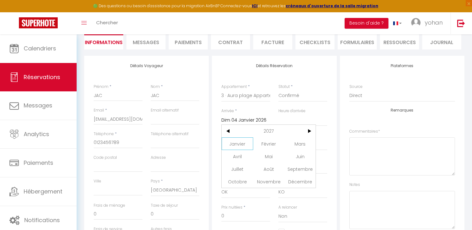
click at [235, 147] on span "Janvier" at bounding box center [236, 143] width 31 height 13
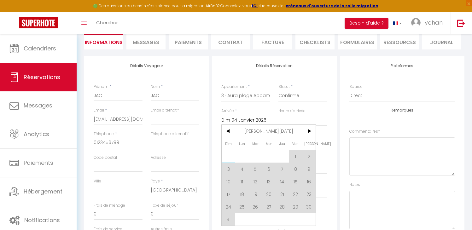
click at [229, 167] on span "3" at bounding box center [228, 169] width 14 height 13
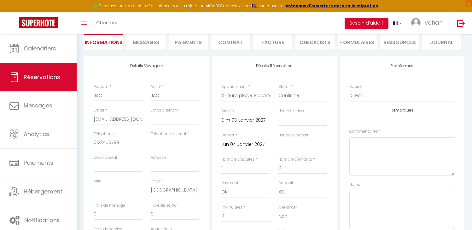
click at [249, 146] on input "Lun 04 Janvier 2027" at bounding box center [245, 144] width 49 height 8
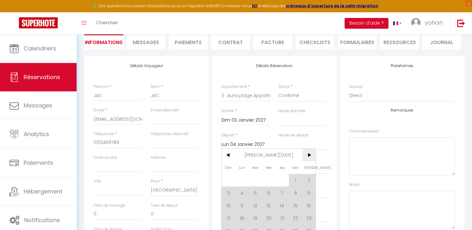
click at [307, 152] on span ">" at bounding box center [309, 155] width 14 height 13
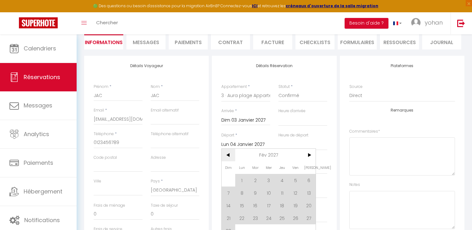
click at [224, 153] on span "<" at bounding box center [228, 155] width 14 height 13
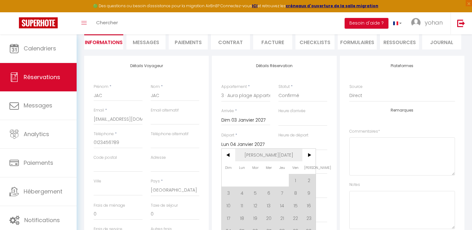
click at [271, 155] on span "Jan 2027" at bounding box center [268, 155] width 67 height 13
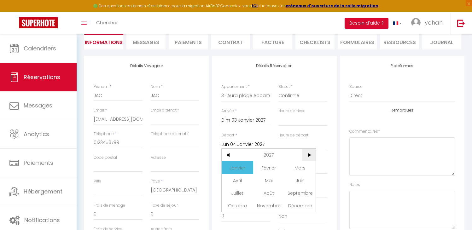
click at [308, 155] on span ">" at bounding box center [309, 155] width 14 height 13
click at [237, 167] on span "Janvier" at bounding box center [236, 167] width 31 height 13
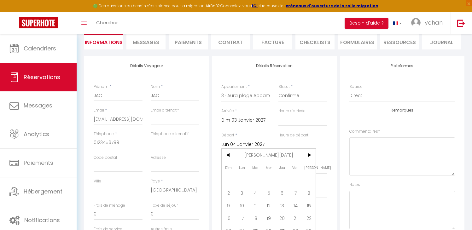
click at [231, 191] on span "2" at bounding box center [228, 192] width 14 height 13
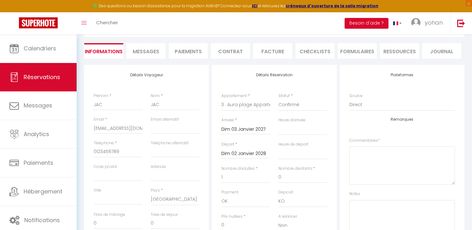
scroll to position [0, 0]
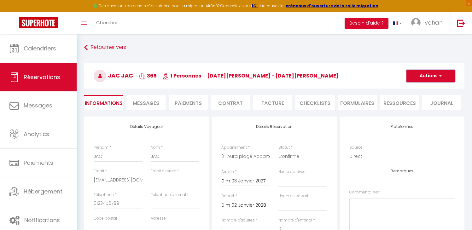
click at [425, 79] on button "Actions" at bounding box center [430, 76] width 49 height 13
click at [412, 88] on link "Enregistrer" at bounding box center [424, 90] width 50 height 8
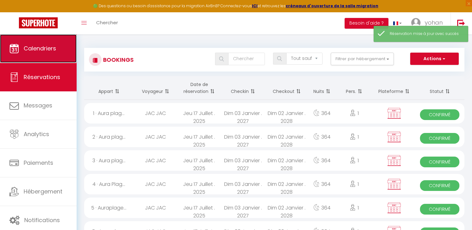
click at [35, 50] on span "Calendriers" at bounding box center [40, 48] width 32 height 8
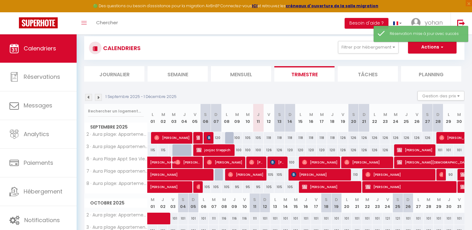
scroll to position [7, 0]
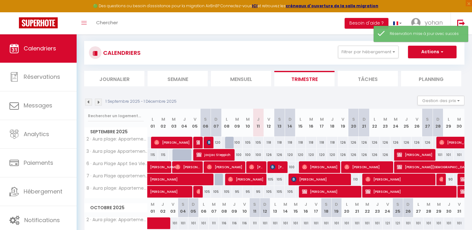
click at [100, 101] on img at bounding box center [98, 102] width 7 height 7
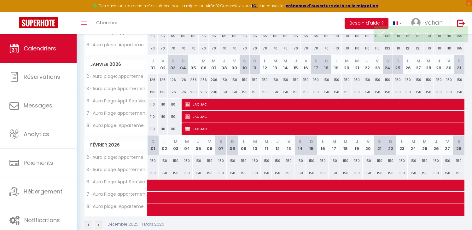
scroll to position [153, 0]
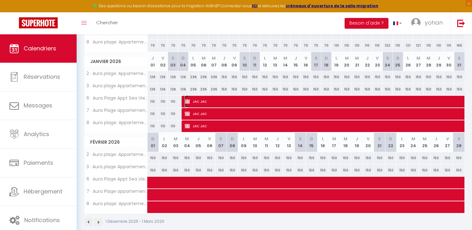
click at [189, 100] on img at bounding box center [187, 101] width 5 height 5
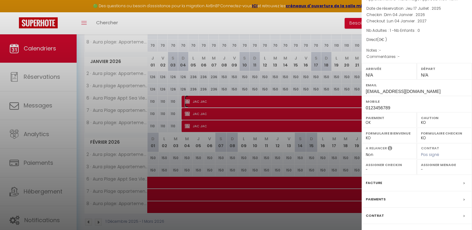
scroll to position [64, 0]
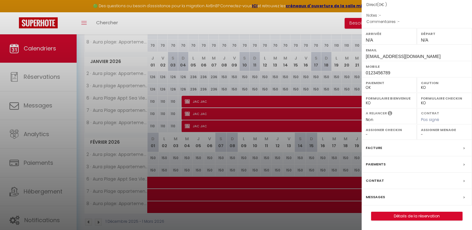
click at [374, 144] on div "Facture" at bounding box center [416, 148] width 110 height 16
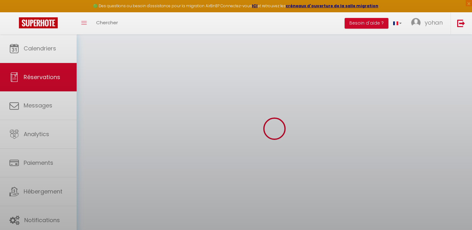
click at [373, 146] on div at bounding box center [236, 115] width 472 height 230
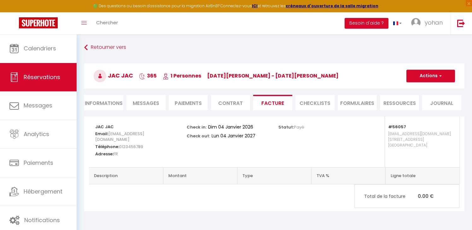
click at [103, 101] on li "Informations" at bounding box center [103, 102] width 39 height 15
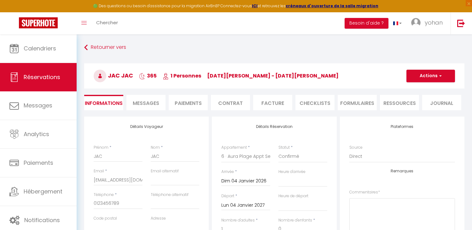
click at [245, 183] on input "Dim 04 Janvier 2026" at bounding box center [245, 181] width 49 height 8
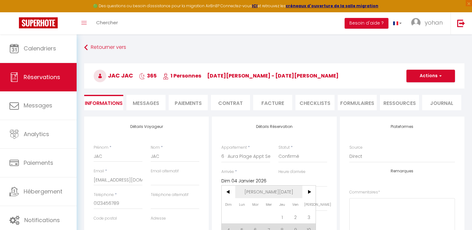
click at [266, 192] on span "Jan 2026" at bounding box center [268, 192] width 67 height 13
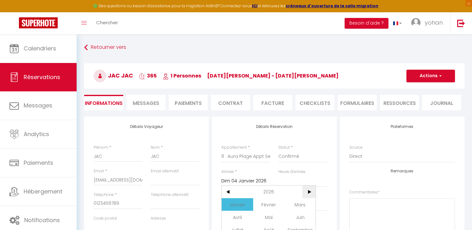
click at [311, 192] on span ">" at bounding box center [309, 192] width 14 height 13
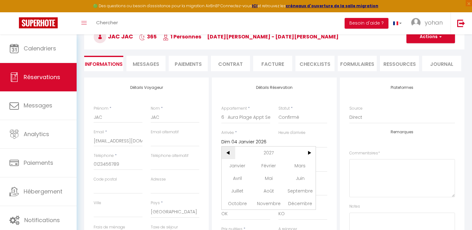
scroll to position [39, 0]
click at [236, 165] on span "Janvier" at bounding box center [236, 165] width 31 height 13
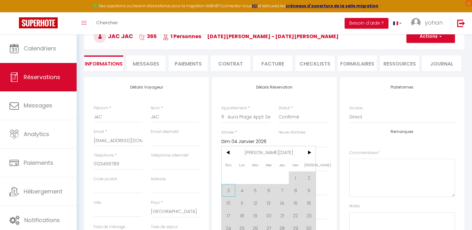
click at [230, 189] on span "3" at bounding box center [228, 190] width 14 height 13
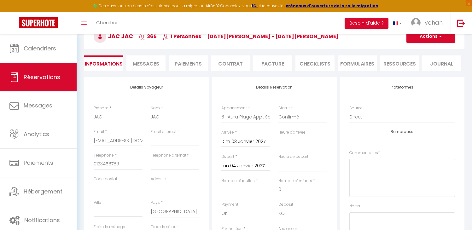
click at [244, 169] on input "Lun 04 Janvier 2027" at bounding box center [245, 166] width 49 height 8
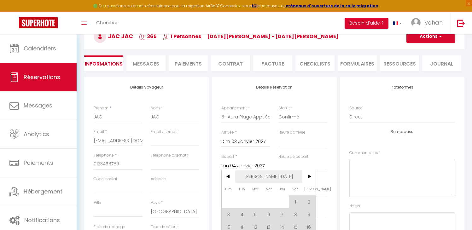
click at [265, 177] on span "Jan 2027" at bounding box center [268, 176] width 67 height 13
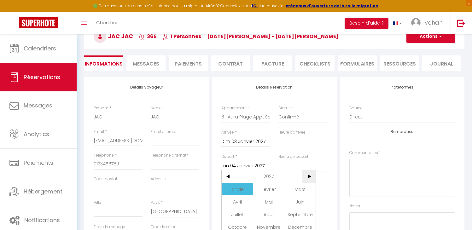
click at [309, 175] on span ">" at bounding box center [309, 176] width 14 height 13
click at [240, 191] on span "Janvier" at bounding box center [236, 189] width 31 height 13
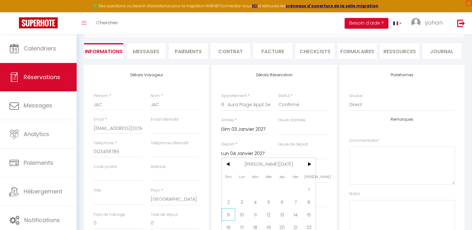
scroll to position [53, 0]
click at [230, 197] on span "2" at bounding box center [228, 200] width 14 height 13
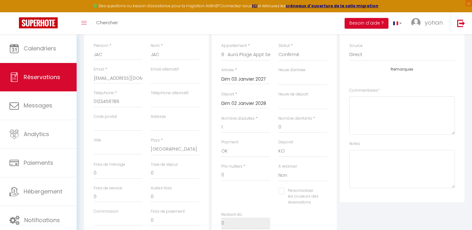
scroll to position [0, 0]
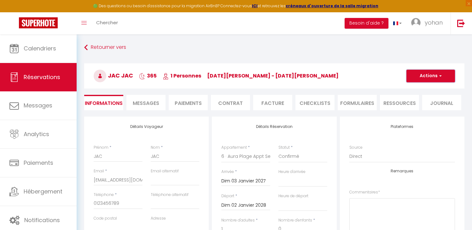
click at [417, 74] on button "Actions" at bounding box center [430, 76] width 49 height 13
click at [415, 85] on ul "Enregistrer Dupliquer Supprimer" at bounding box center [424, 98] width 50 height 28
click at [419, 73] on button "Actions" at bounding box center [430, 76] width 49 height 13
click at [417, 89] on link "Enregistrer" at bounding box center [424, 90] width 50 height 8
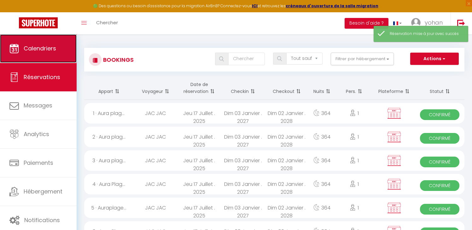
click at [54, 46] on span "Calendriers" at bounding box center [40, 48] width 32 height 8
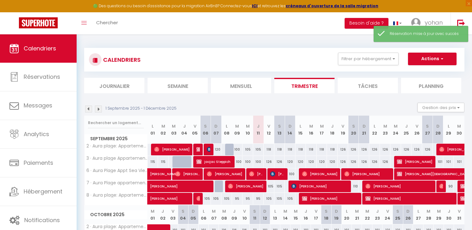
click at [99, 108] on img at bounding box center [98, 109] width 7 height 7
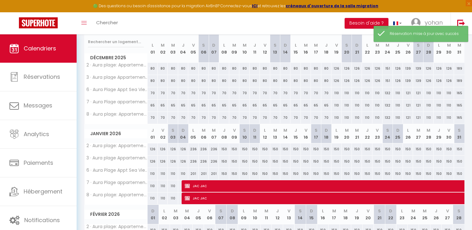
scroll to position [163, 0]
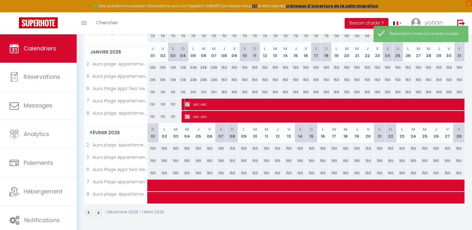
click at [189, 103] on img at bounding box center [187, 104] width 5 height 5
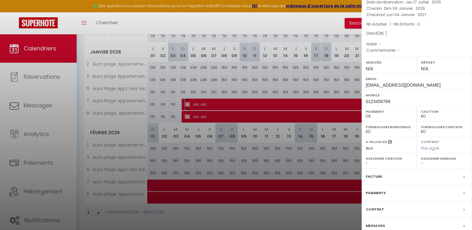
scroll to position [48, 0]
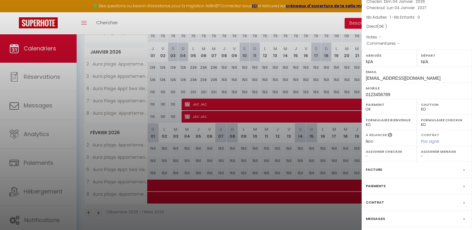
click at [375, 169] on label "Facture" at bounding box center [373, 169] width 16 height 7
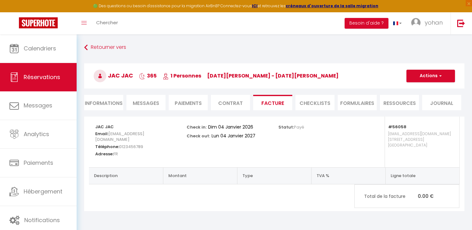
click at [105, 107] on li "Informations" at bounding box center [103, 102] width 39 height 15
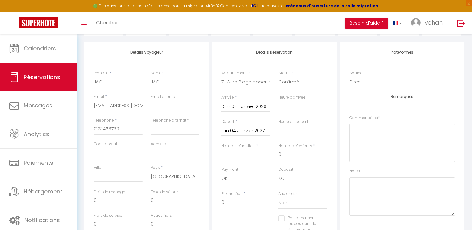
scroll to position [75, 0]
click at [251, 110] on input "Dim 04 Janvier 2026" at bounding box center [245, 106] width 49 height 8
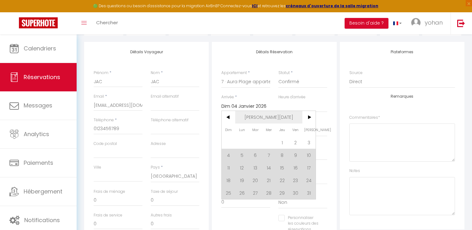
click at [266, 120] on span "Jan 2026" at bounding box center [268, 117] width 67 height 13
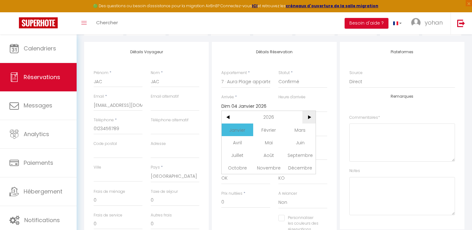
click at [310, 120] on span ">" at bounding box center [309, 117] width 14 height 13
click at [235, 127] on span "Janvier" at bounding box center [236, 129] width 31 height 13
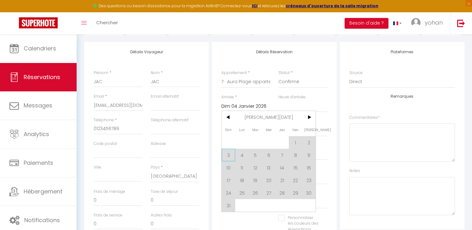
click at [229, 156] on span "3" at bounding box center [228, 155] width 14 height 13
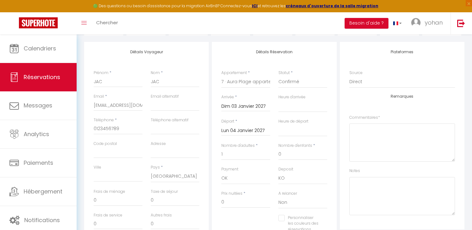
click at [243, 129] on input "Lun 04 Janvier 2027" at bounding box center [245, 131] width 49 height 8
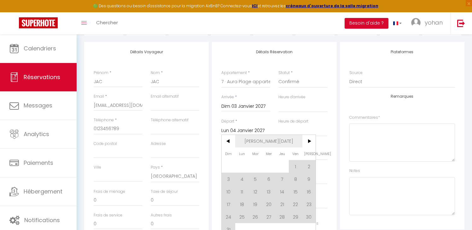
click at [273, 140] on span "Jan 2027" at bounding box center [268, 141] width 67 height 13
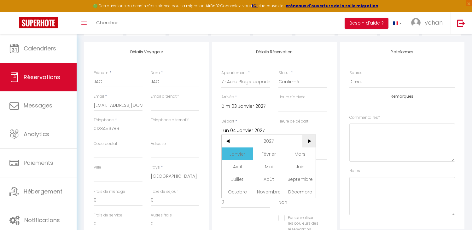
click at [306, 142] on span ">" at bounding box center [309, 141] width 14 height 13
click at [229, 140] on span "<" at bounding box center [228, 141] width 14 height 13
click at [305, 140] on span ">" at bounding box center [309, 141] width 14 height 13
click at [237, 153] on span "Janvier" at bounding box center [236, 153] width 31 height 13
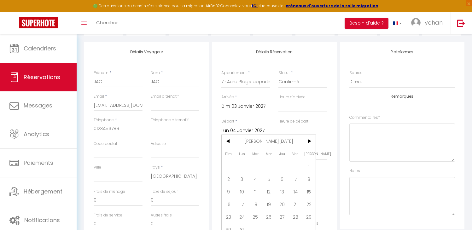
click at [230, 183] on span "2" at bounding box center [228, 179] width 14 height 13
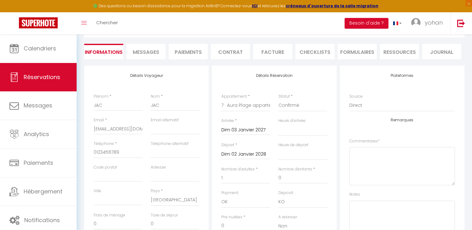
scroll to position [0, 0]
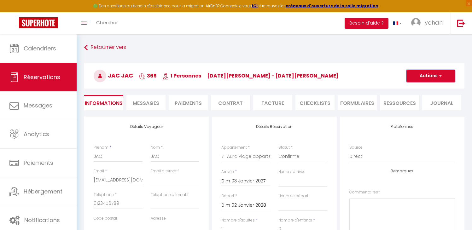
click at [424, 74] on button "Actions" at bounding box center [430, 76] width 49 height 13
click at [418, 86] on link "Enregistrer" at bounding box center [424, 90] width 50 height 8
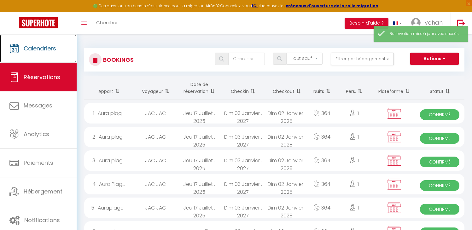
click at [42, 48] on span "Calendriers" at bounding box center [40, 48] width 32 height 8
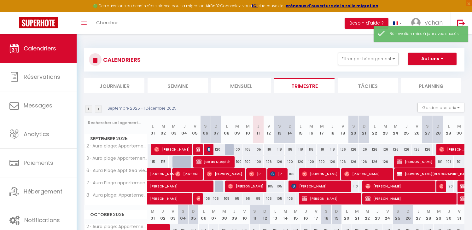
scroll to position [12, 0]
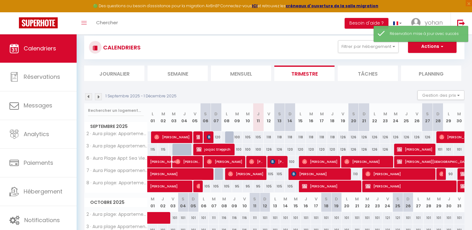
click at [99, 98] on img at bounding box center [98, 96] width 7 height 7
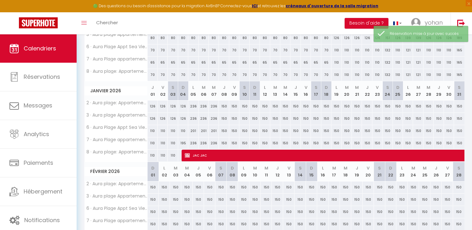
scroll to position [163, 0]
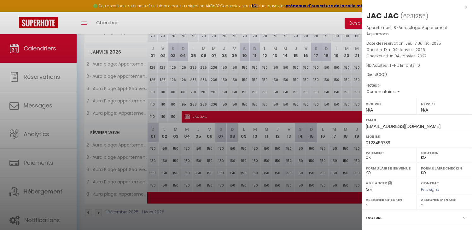
click at [375, 215] on label "Facture" at bounding box center [373, 218] width 16 height 7
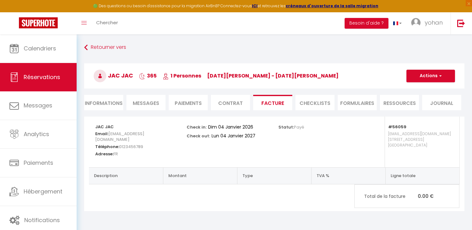
click at [109, 105] on li "Informations" at bounding box center [103, 102] width 39 height 15
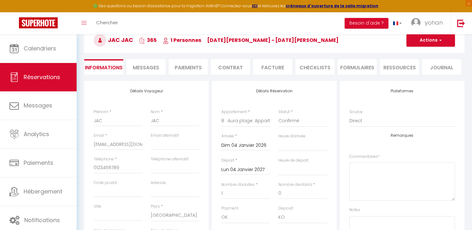
scroll to position [43, 0]
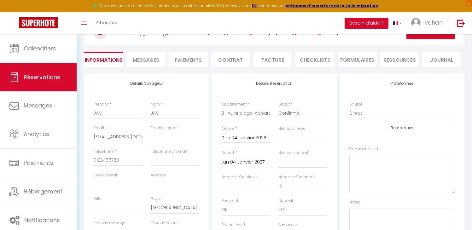
click at [242, 136] on input "Dim 04 Janvier 2026" at bounding box center [245, 138] width 49 height 8
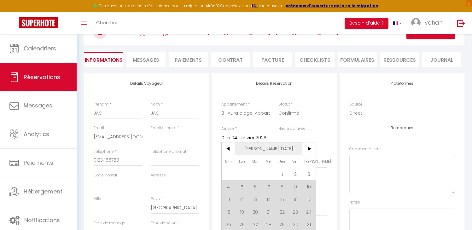
click at [282, 150] on span "Jan 2026" at bounding box center [268, 148] width 67 height 13
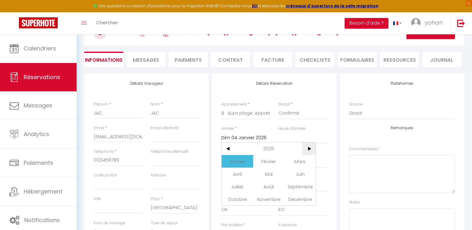
click at [307, 146] on span ">" at bounding box center [309, 148] width 14 height 13
click at [234, 158] on span "Janvier" at bounding box center [236, 161] width 31 height 13
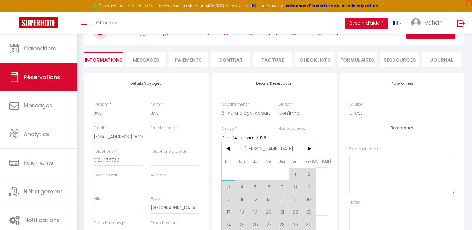
click at [229, 185] on span "3" at bounding box center [228, 186] width 14 height 13
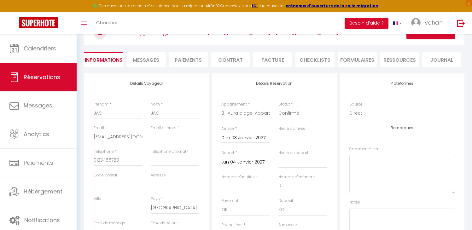
click at [250, 167] on div "Lun 04 Janvier 2027 < Jan 2027 > Dim Lun Mar Mer Jeu Ven Sam 1 2 3 4 5 6 7 8 9 …" at bounding box center [245, 161] width 49 height 11
click at [254, 163] on input "Lun 04 Janvier 2027" at bounding box center [245, 162] width 49 height 8
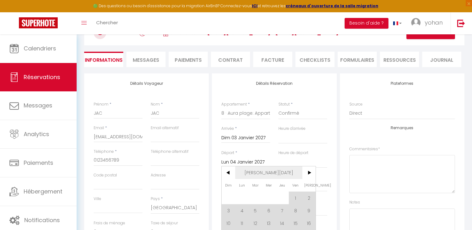
click at [271, 173] on span "Jan 2027" at bounding box center [268, 172] width 67 height 13
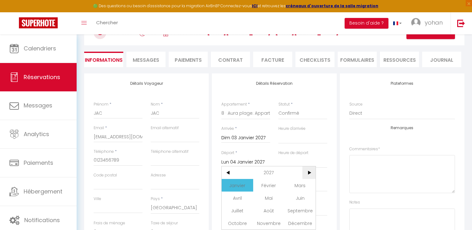
click at [307, 172] on span ">" at bounding box center [309, 172] width 14 height 13
click at [241, 186] on span "Janvier" at bounding box center [236, 185] width 31 height 13
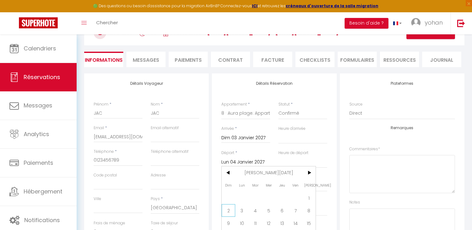
click at [232, 210] on span "2" at bounding box center [228, 210] width 14 height 13
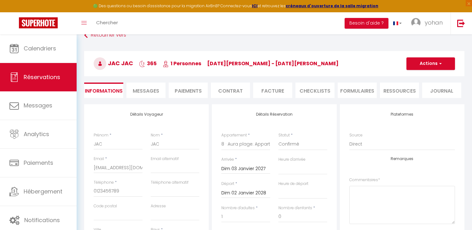
scroll to position [0, 0]
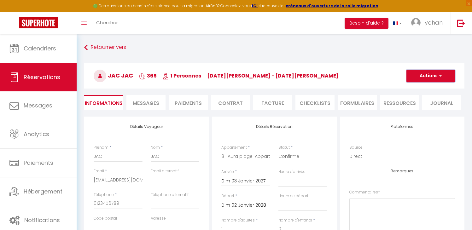
click at [421, 77] on button "Actions" at bounding box center [430, 76] width 49 height 13
click at [415, 87] on link "Enregistrer" at bounding box center [424, 90] width 50 height 8
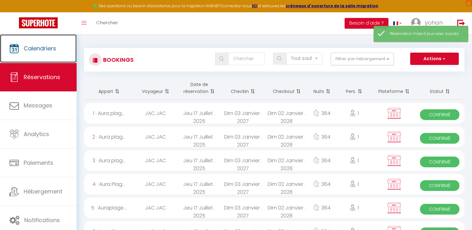
click at [33, 51] on span "Calendriers" at bounding box center [40, 48] width 32 height 8
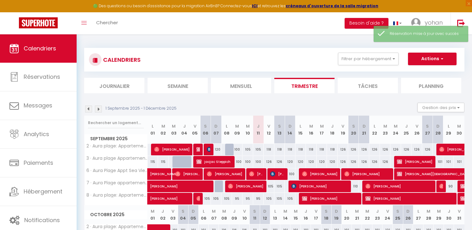
click at [100, 111] on img at bounding box center [98, 109] width 7 height 7
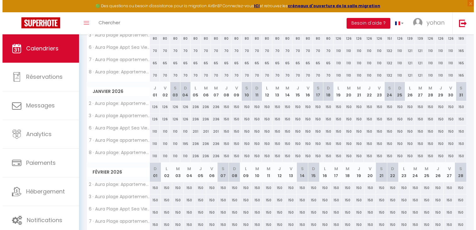
scroll to position [123, 0]
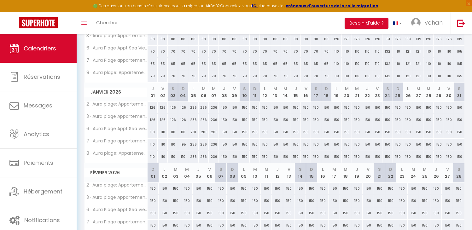
click at [151, 106] on div "126" at bounding box center [152, 108] width 10 height 12
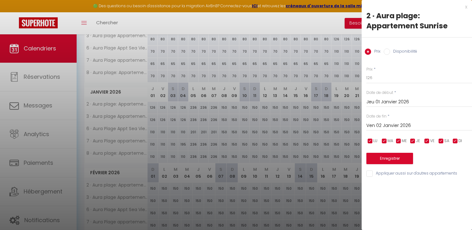
click at [402, 50] on label "Disponibilité" at bounding box center [403, 52] width 27 height 7
click at [390, 50] on input "Disponibilité" at bounding box center [386, 52] width 6 height 6
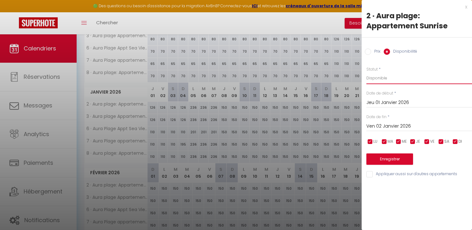
click at [393, 76] on select "Disponible Indisponible" at bounding box center [419, 78] width 106 height 12
click at [366, 72] on select "Disponible Indisponible" at bounding box center [419, 78] width 106 height 12
click at [387, 175] on input "Appliquer aussi sur d'autres appartements" at bounding box center [419, 174] width 106 height 6
click at [390, 126] on input "Ven 02 Janvier 2026" at bounding box center [419, 126] width 106 height 8
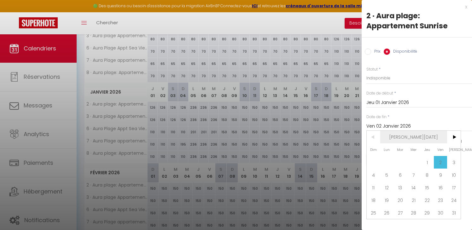
click at [405, 132] on span "Jan 2026" at bounding box center [413, 137] width 67 height 13
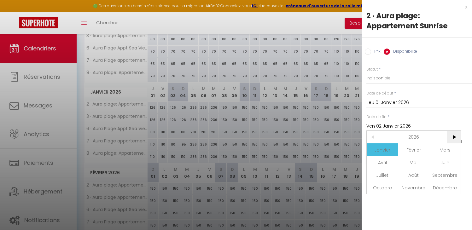
click at [452, 134] on span ">" at bounding box center [454, 137] width 14 height 13
click at [390, 146] on span "Janvier" at bounding box center [381, 149] width 31 height 13
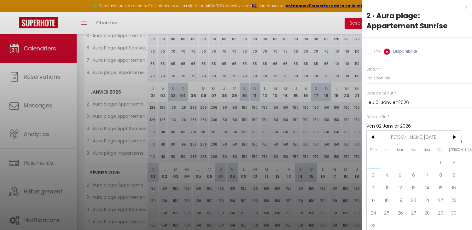
click at [372, 178] on span "3" at bounding box center [373, 175] width 14 height 13
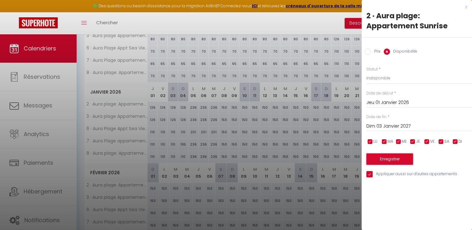
click at [388, 160] on button "Enregistrer" at bounding box center [389, 158] width 47 height 11
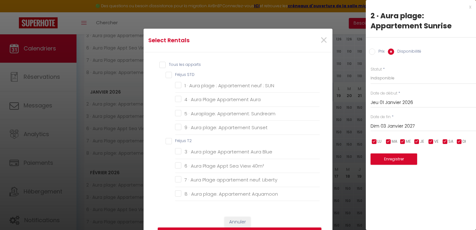
click at [168, 141] on T2 "Fréjus T2" at bounding box center [243, 141] width 154 height 6
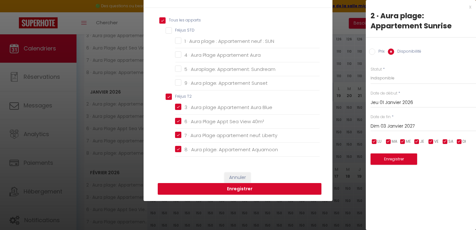
scroll to position [49, 0]
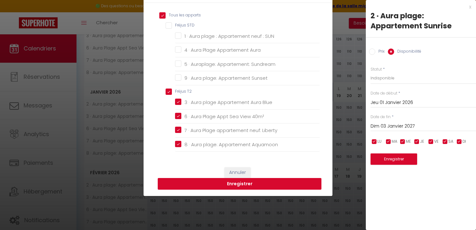
click at [259, 185] on button "Enregistrer" at bounding box center [240, 184] width 164 height 12
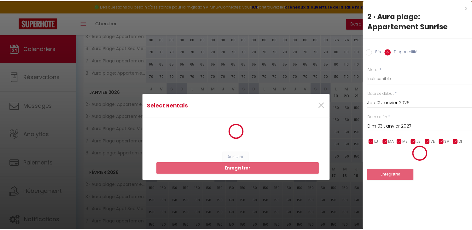
scroll to position [123, 0]
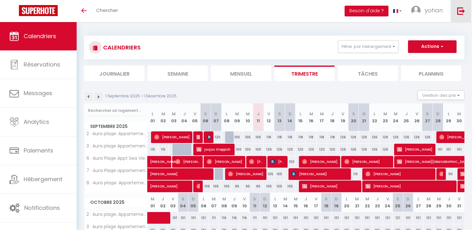
click at [462, 17] on link at bounding box center [460, 11] width 21 height 22
